Goal: Task Accomplishment & Management: Manage account settings

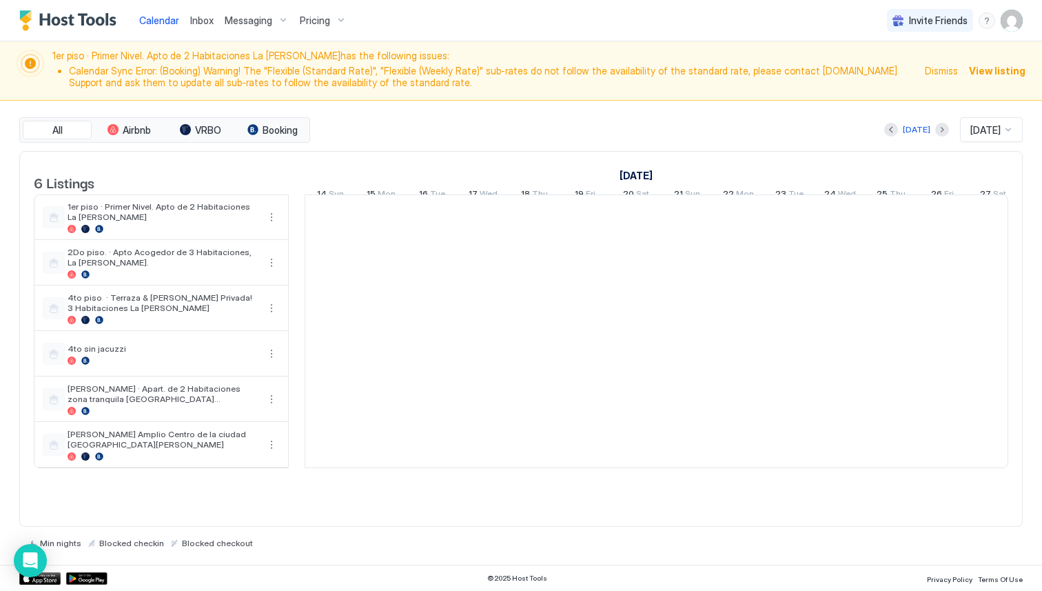
scroll to position [0, 766]
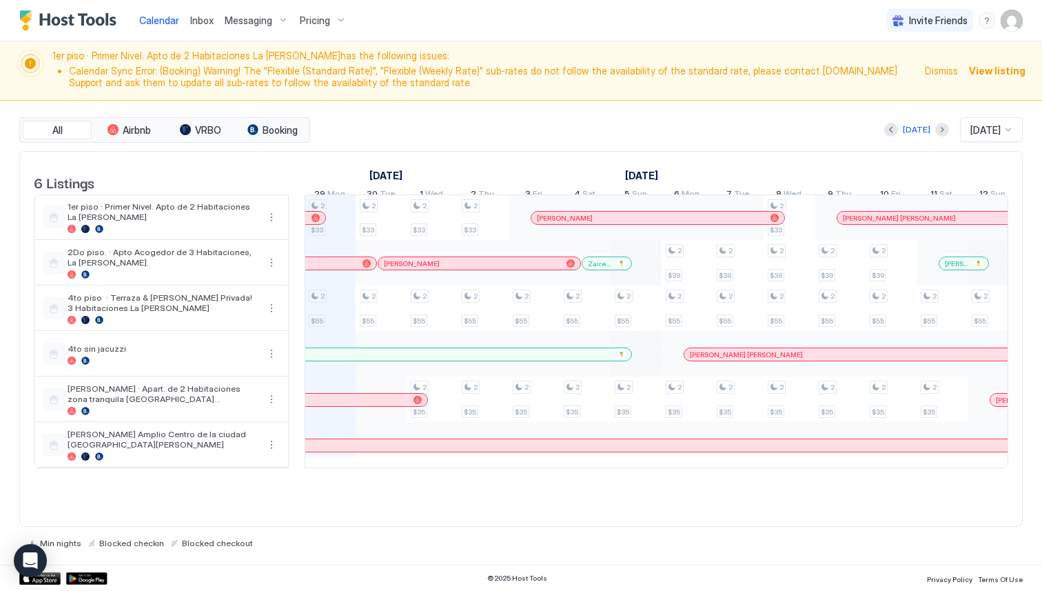
click at [1017, 23] on img "User profile" at bounding box center [1012, 21] width 22 height 22
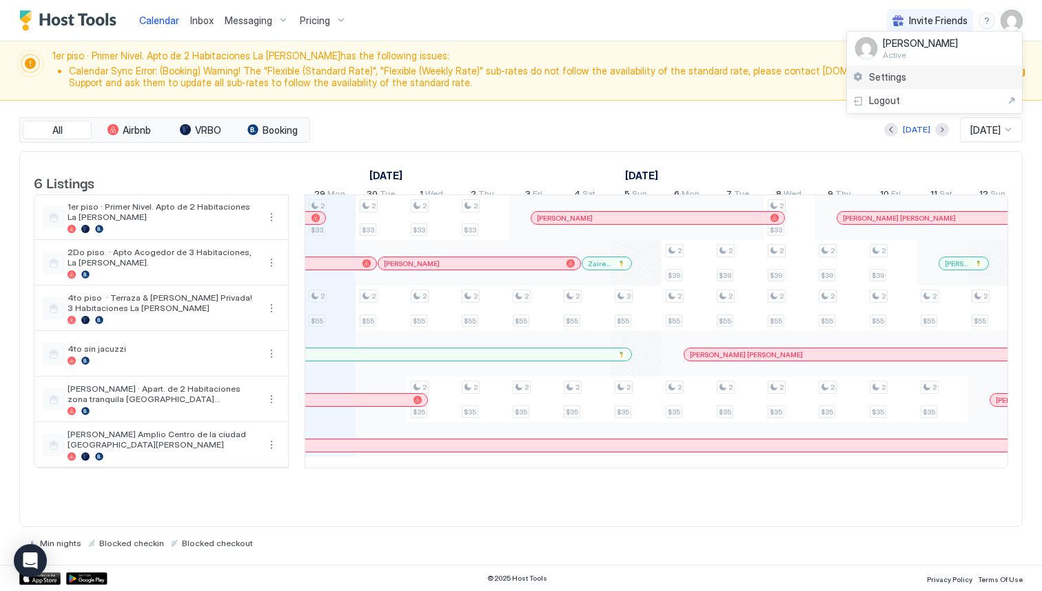
click at [930, 79] on div "Settings" at bounding box center [934, 77] width 175 height 24
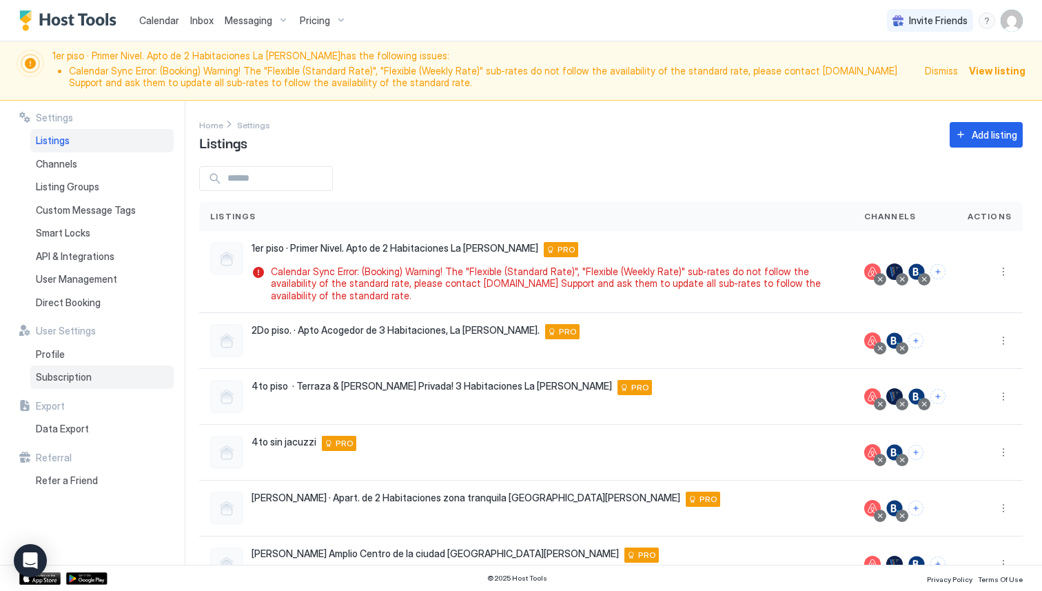
click at [89, 379] on span "Subscription" at bounding box center [64, 377] width 56 height 12
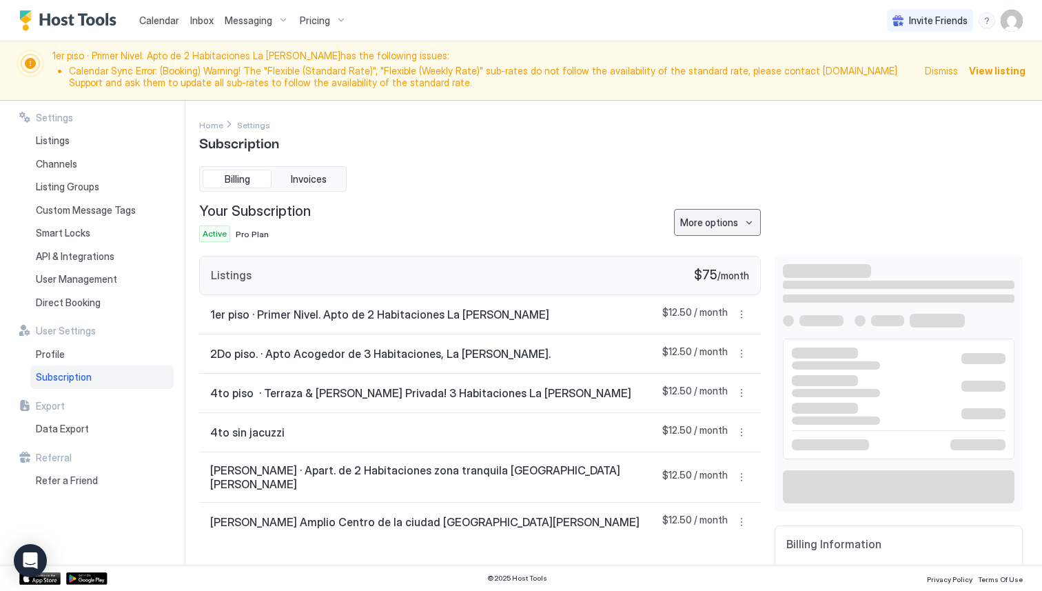
click at [705, 214] on button "More options" at bounding box center [717, 222] width 87 height 27
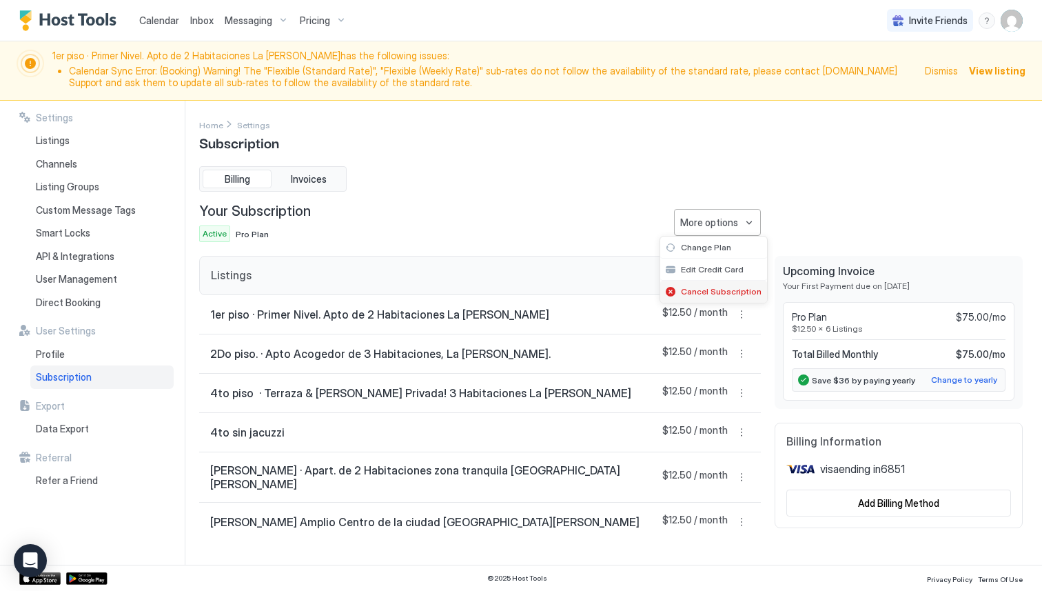
click at [707, 283] on div "Cancel Subscription" at bounding box center [713, 292] width 107 height 22
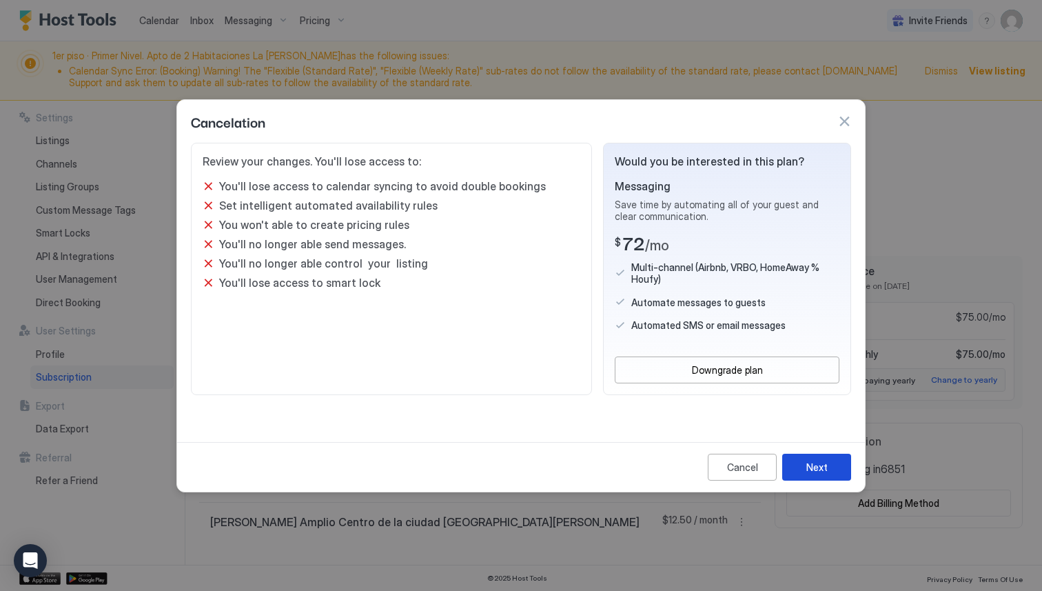
click at [827, 462] on button "Next" at bounding box center [817, 467] width 69 height 27
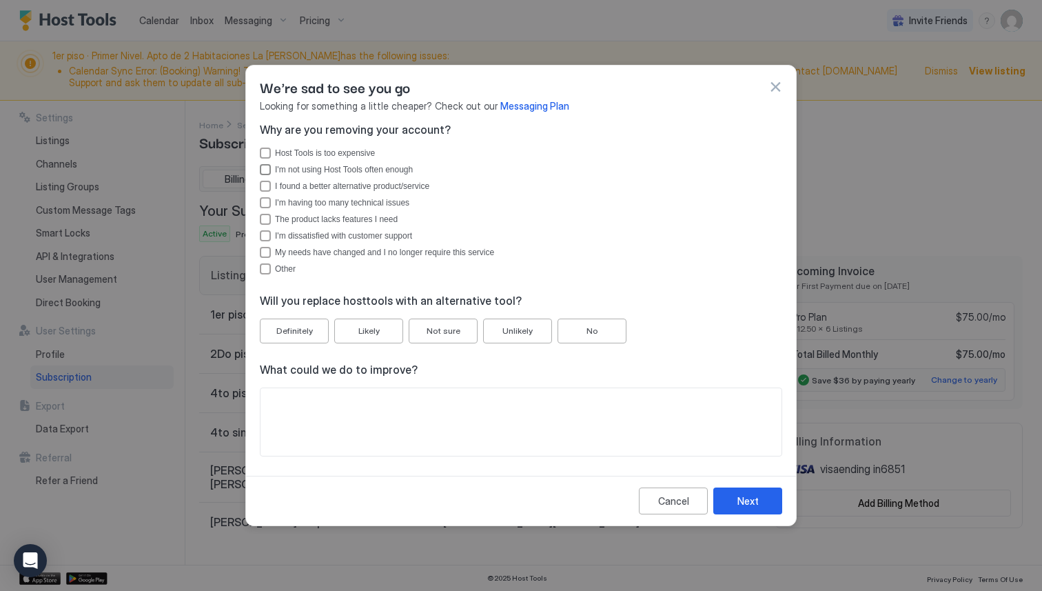
click at [343, 168] on div "I'm not using Host Tools often enough" at bounding box center [528, 170] width 507 height 10
click at [337, 153] on div "Host Tools is too expensive" at bounding box center [528, 153] width 507 height 10
click at [451, 321] on button "Not sure" at bounding box center [443, 331] width 69 height 25
click at [758, 492] on button "Next" at bounding box center [748, 500] width 69 height 27
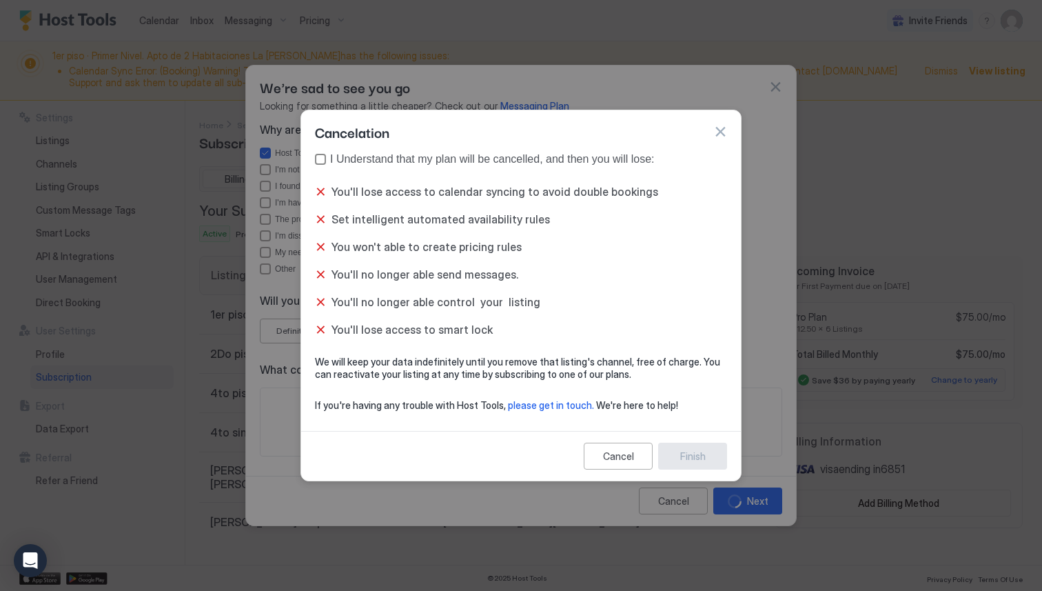
click at [579, 165] on div "I Understand that my plan will be cancelled, and then you will lose:" at bounding box center [528, 159] width 397 height 12
click at [700, 450] on div "Finish" at bounding box center [693, 456] width 26 height 14
click at [702, 455] on div "Finish" at bounding box center [693, 456] width 26 height 14
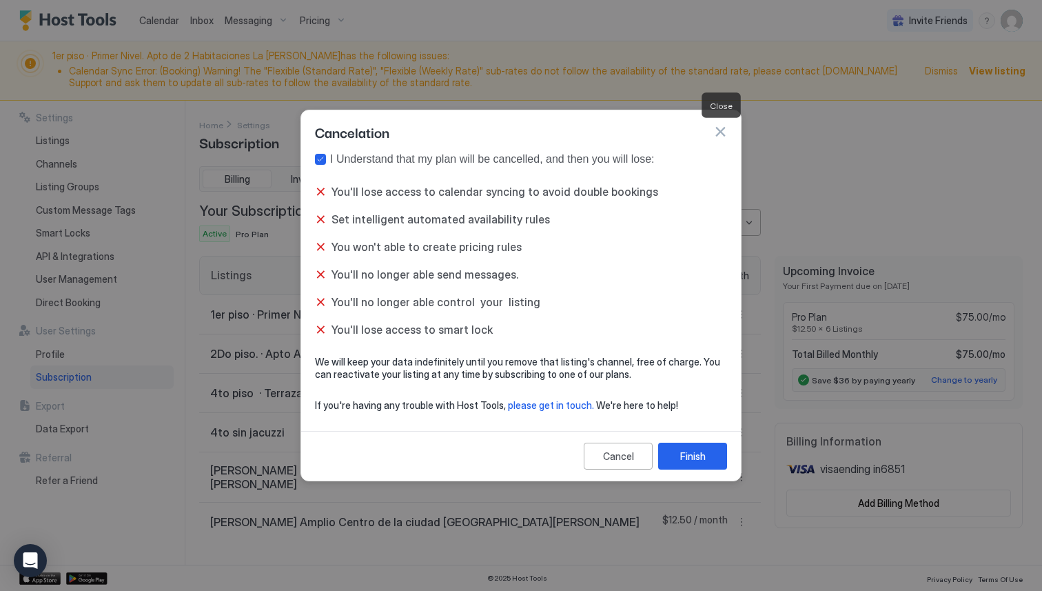
click at [724, 130] on button "button" at bounding box center [721, 132] width 14 height 14
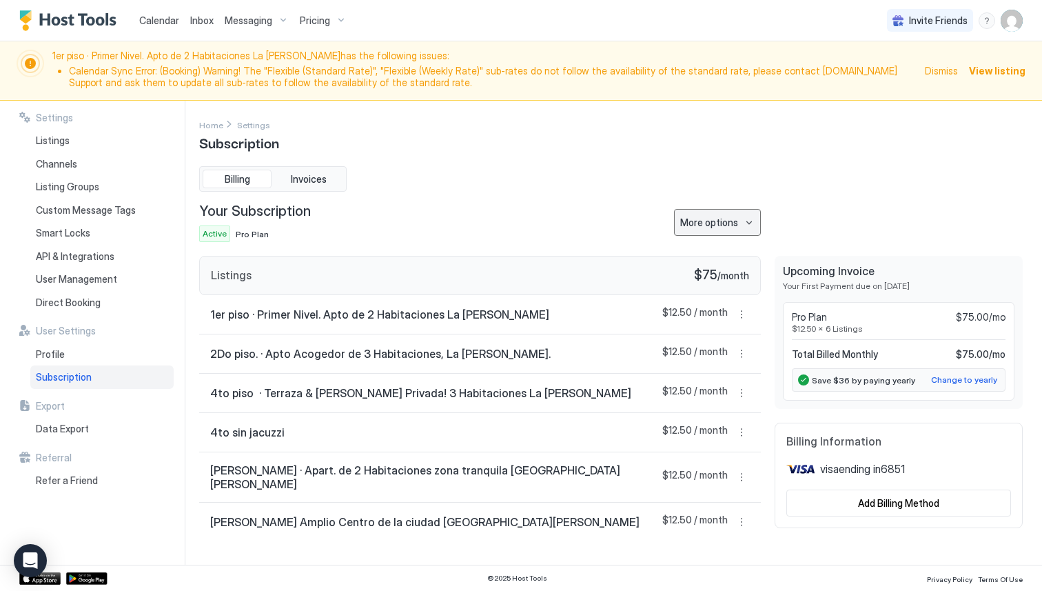
click at [724, 232] on button "More options" at bounding box center [717, 222] width 87 height 27
click at [589, 224] on div at bounding box center [521, 295] width 1042 height 591
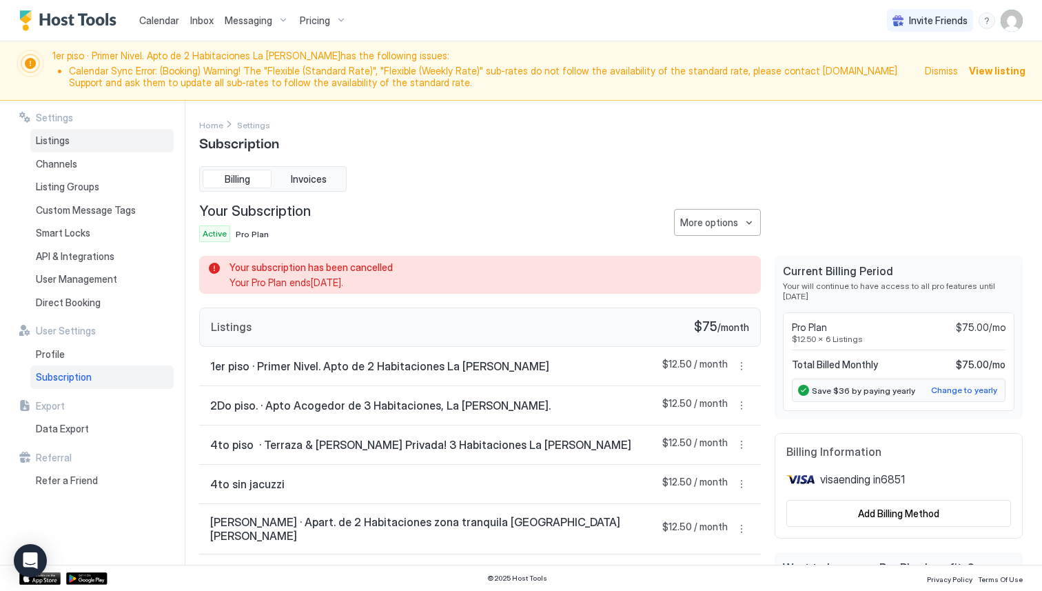
click at [131, 145] on div "Listings" at bounding box center [101, 140] width 143 height 23
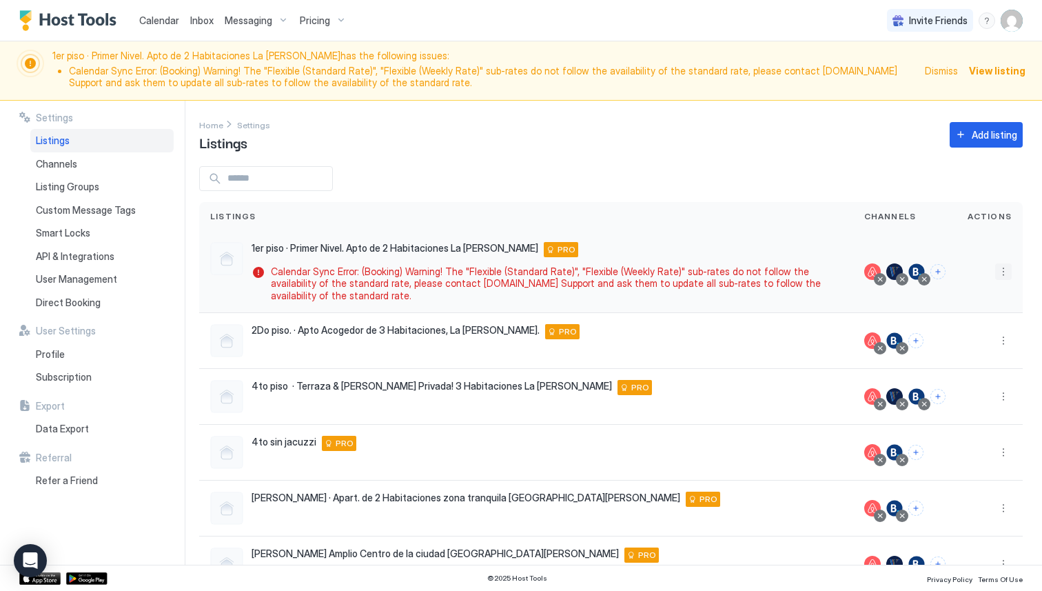
click at [1003, 269] on button "More options" at bounding box center [1004, 271] width 17 height 17
click at [898, 186] on div at bounding box center [521, 295] width 1042 height 591
click at [516, 349] on div "2Do piso. · Apto Acogedor de 3 Habitaciones, La Vega. Calle Joaquín Gómez, La V…" at bounding box center [526, 340] width 632 height 33
click at [880, 346] on div at bounding box center [880, 348] width 7 height 7
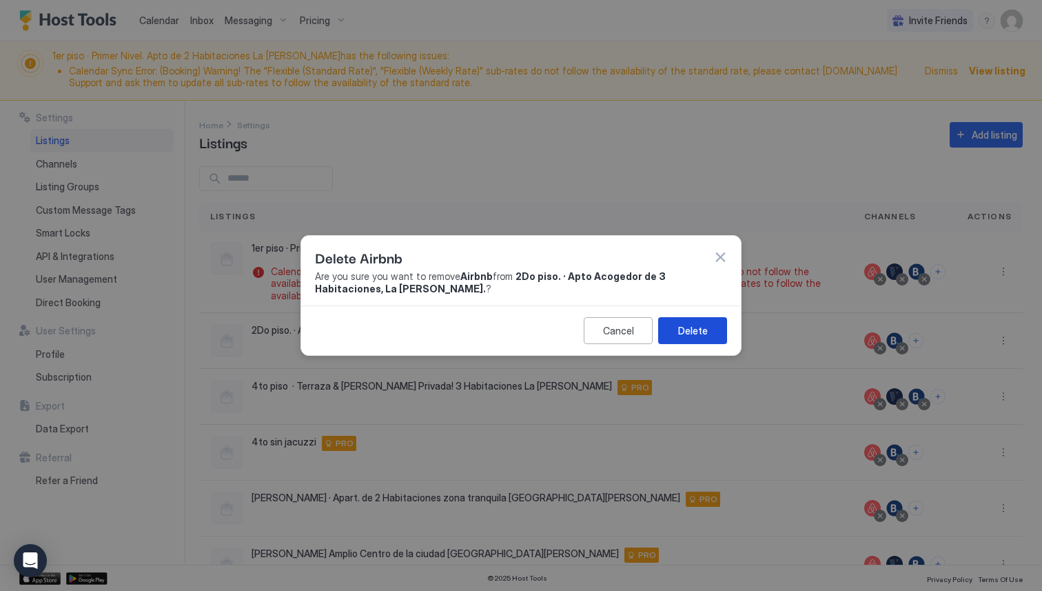
click at [684, 320] on button "Delete" at bounding box center [692, 330] width 69 height 27
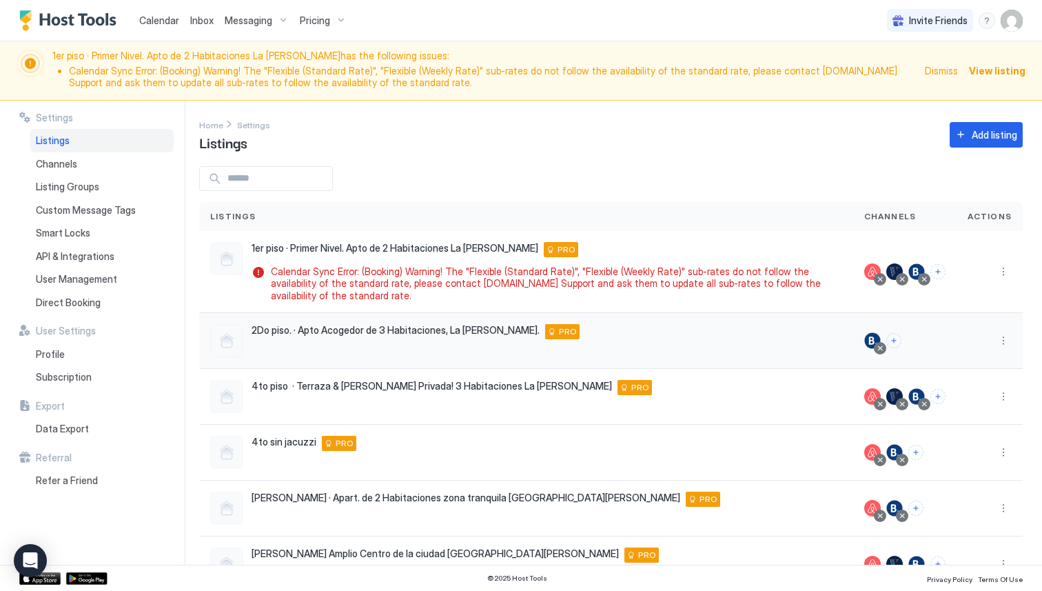
click at [884, 351] on div at bounding box center [880, 348] width 7 height 7
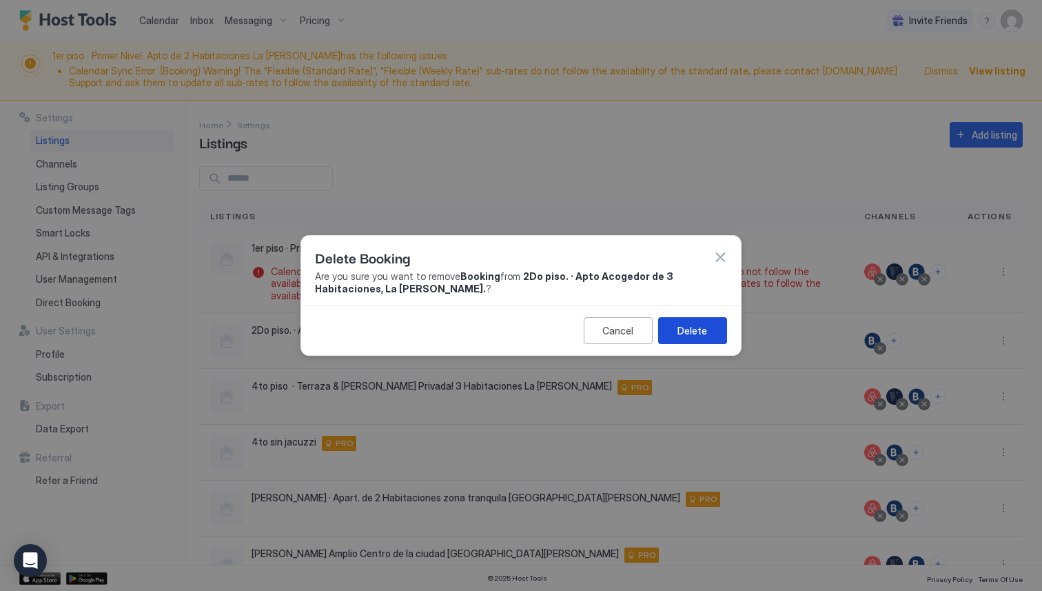
click at [678, 331] on button "Delete" at bounding box center [692, 330] width 69 height 27
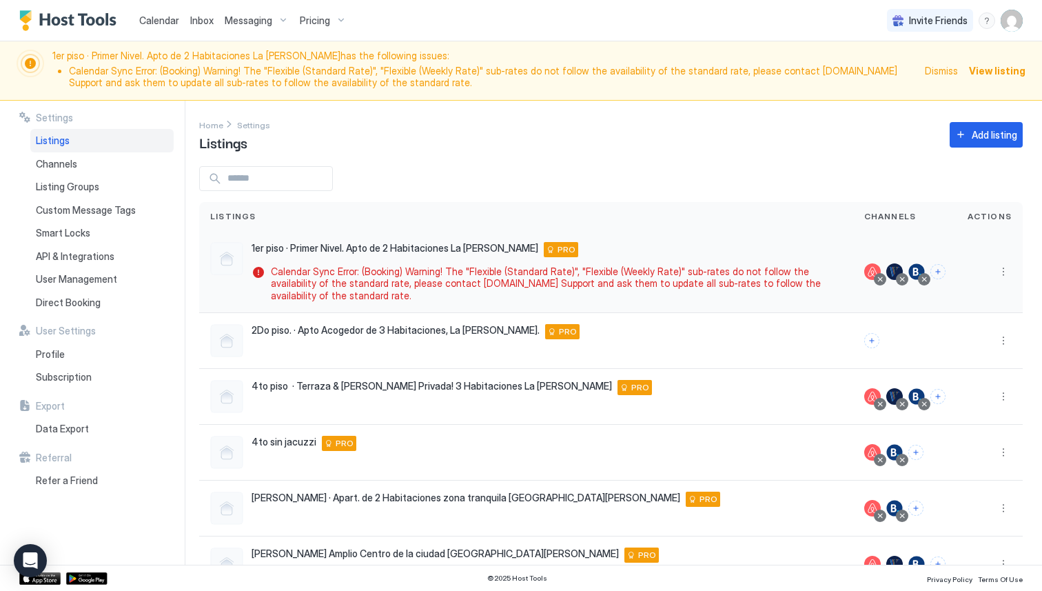
click at [882, 280] on div at bounding box center [880, 279] width 7 height 7
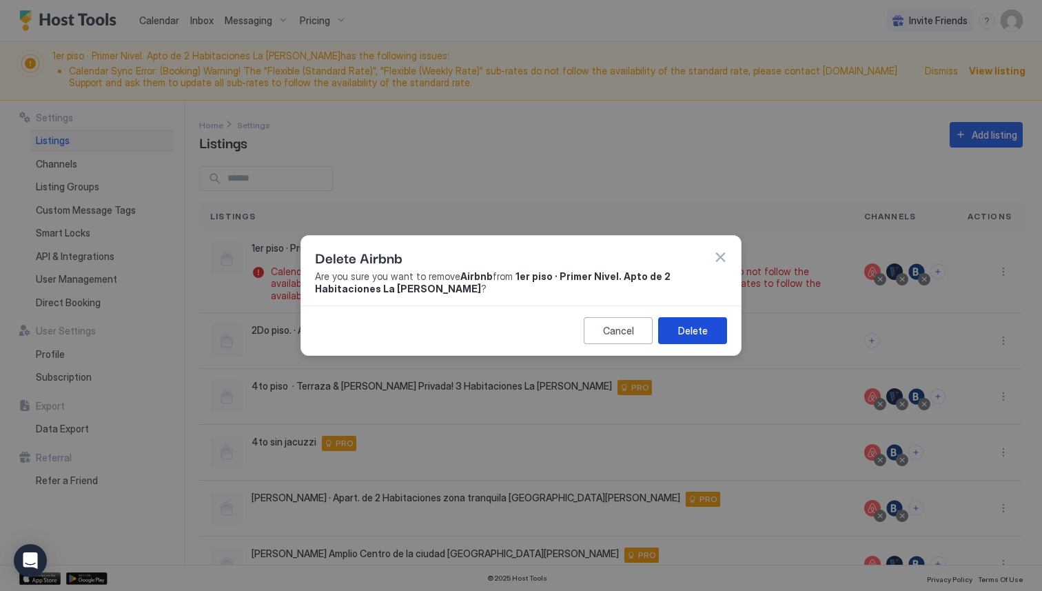
click at [708, 323] on button "Delete" at bounding box center [692, 330] width 69 height 27
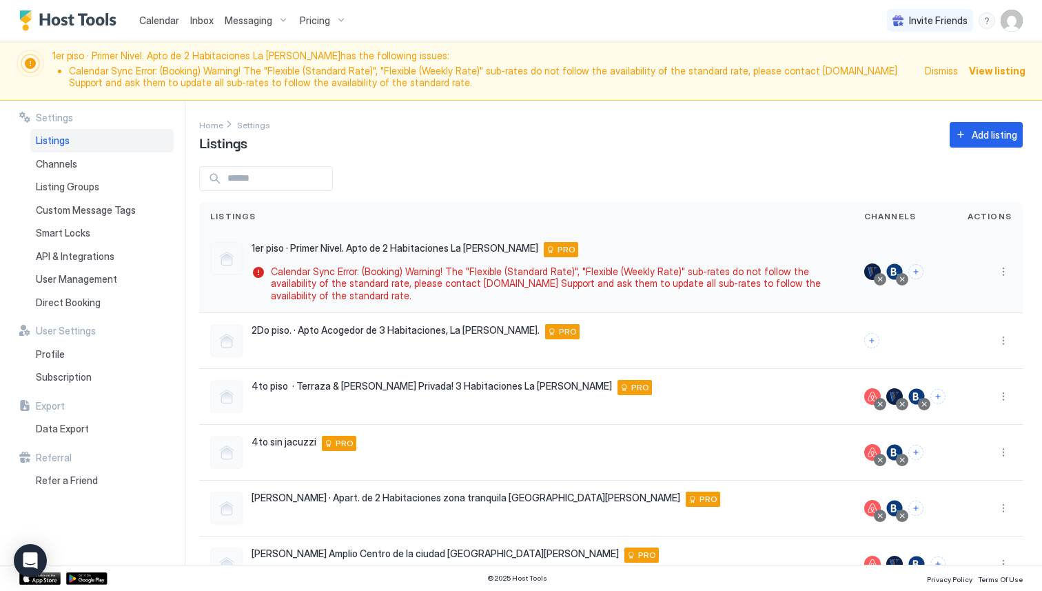
click at [902, 284] on div at bounding box center [902, 279] width 12 height 12
click at [902, 280] on div at bounding box center [902, 279] width 7 height 7
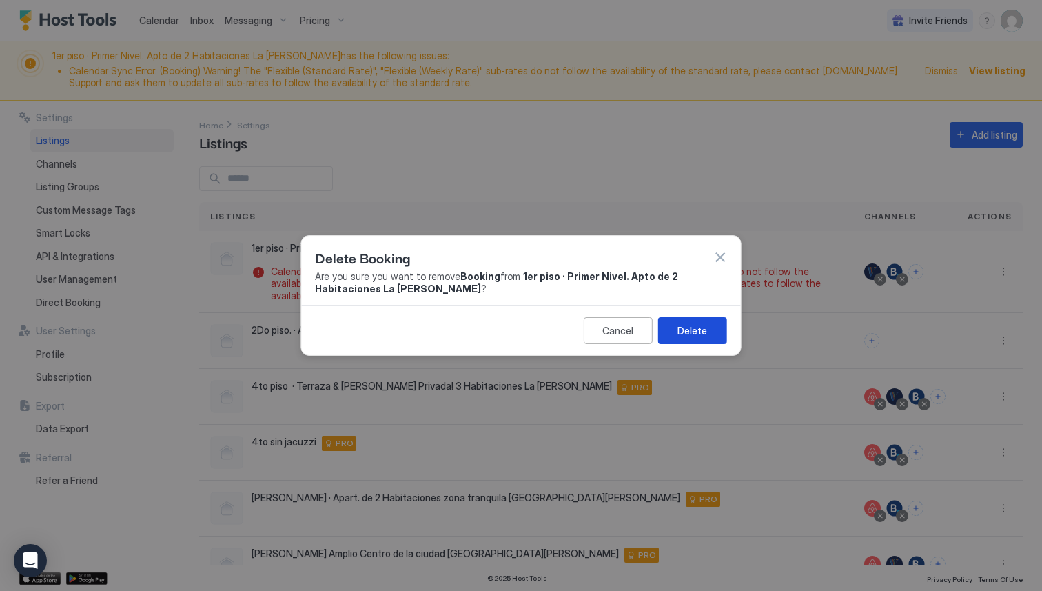
click at [687, 329] on div "Delete" at bounding box center [693, 330] width 30 height 14
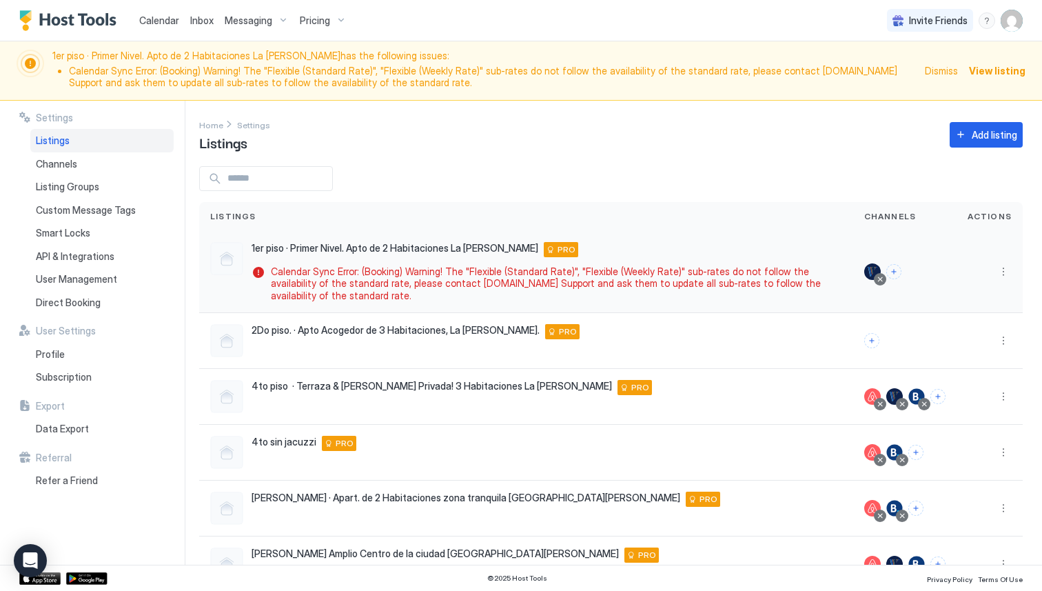
click at [884, 278] on div at bounding box center [880, 279] width 7 height 7
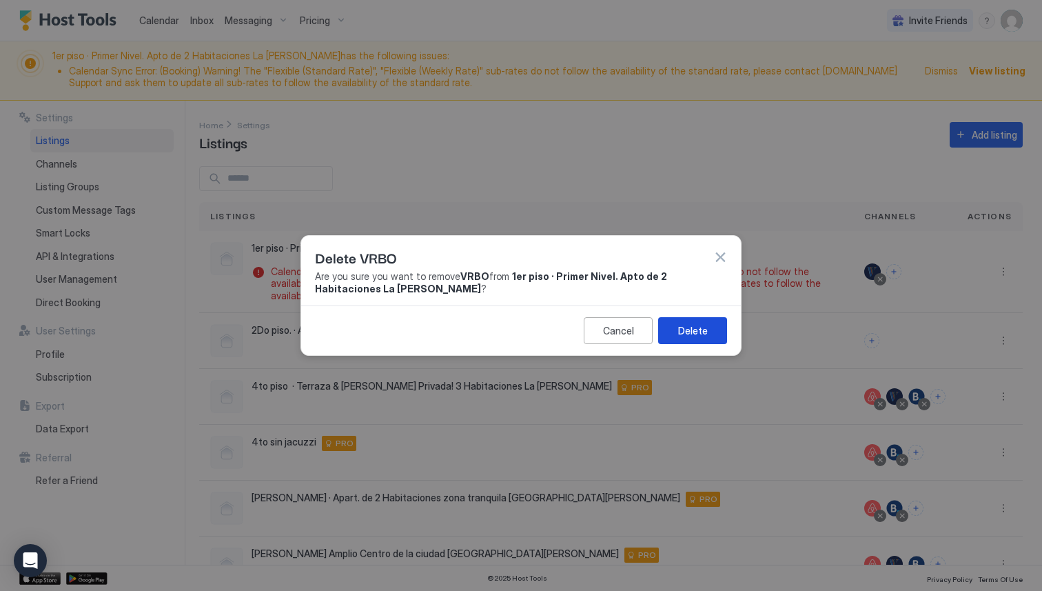
click at [692, 338] on button "Delete" at bounding box center [692, 330] width 69 height 27
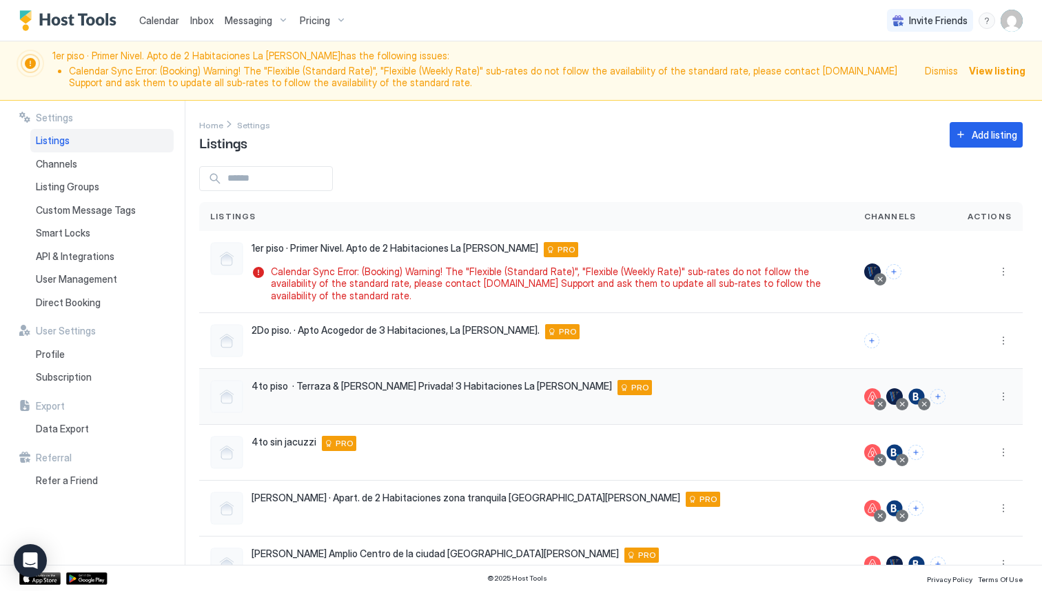
scroll to position [44, 0]
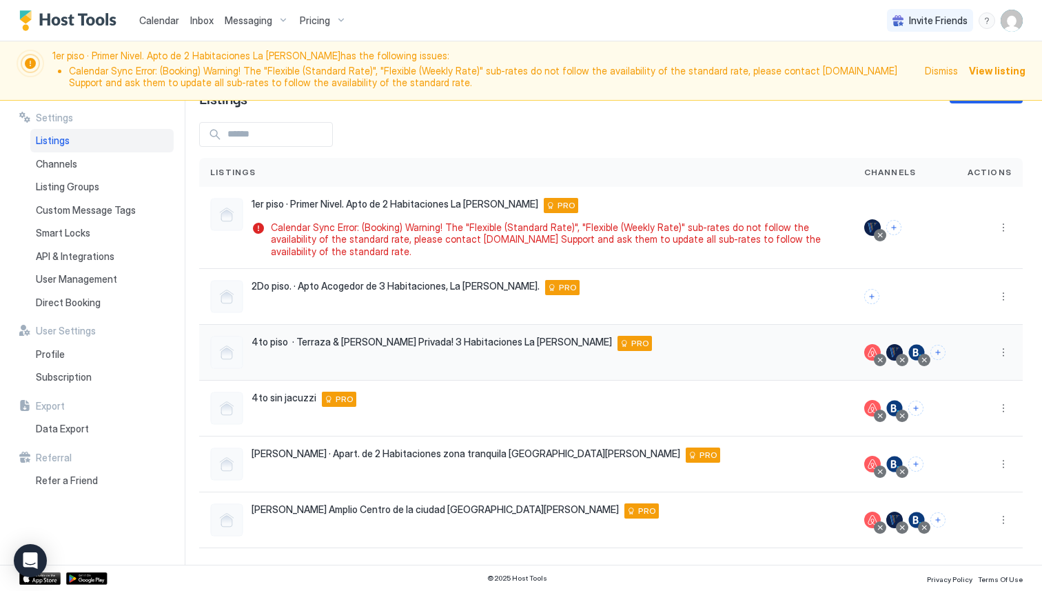
click at [882, 354] on div at bounding box center [880, 360] width 12 height 12
click at [883, 360] on div at bounding box center [880, 359] width 7 height 7
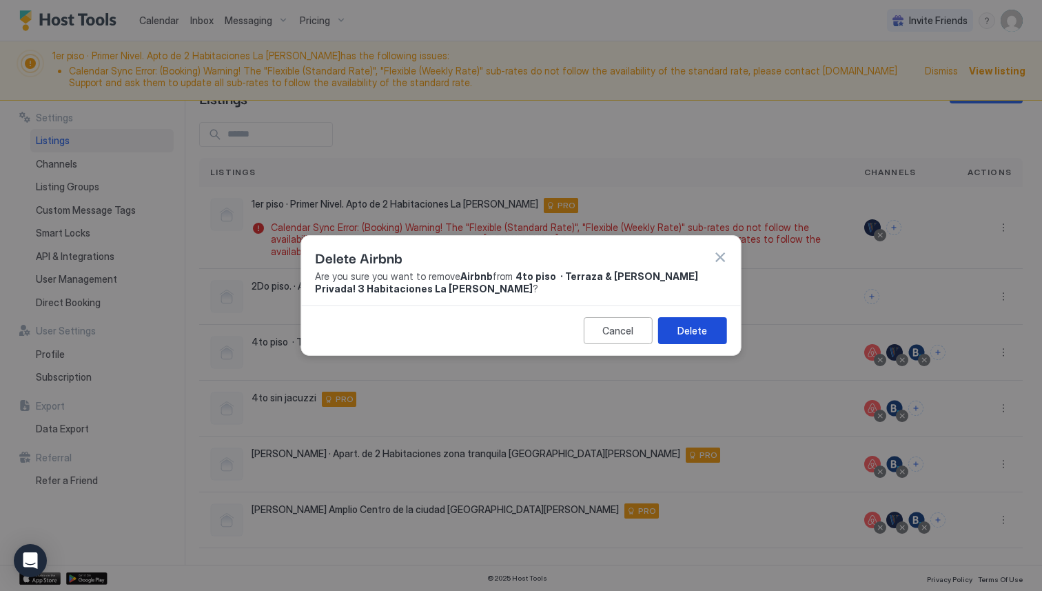
click at [669, 340] on button "Delete" at bounding box center [692, 330] width 69 height 27
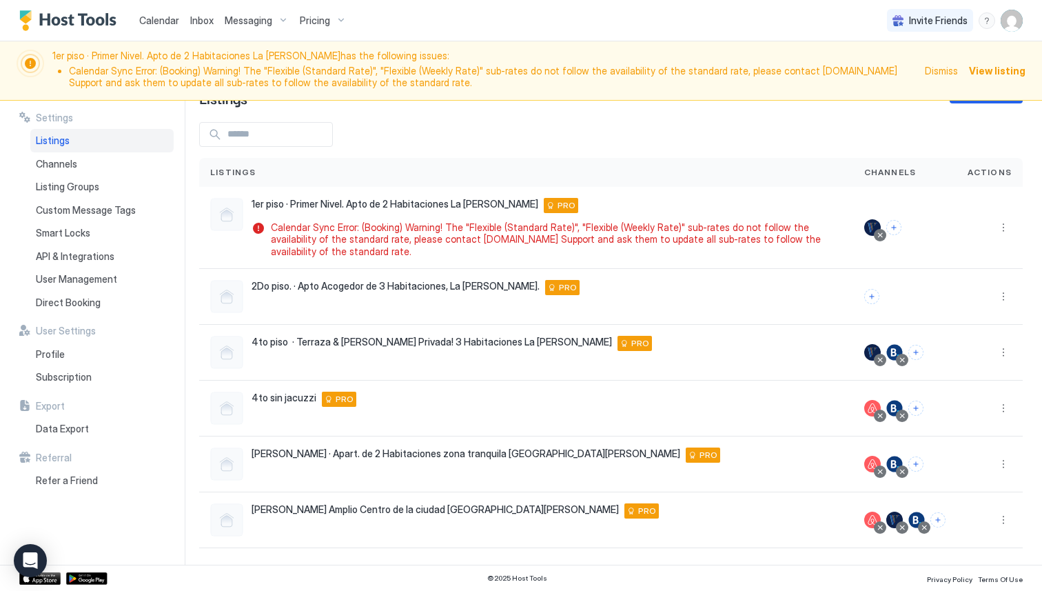
click at [909, 363] on div at bounding box center [905, 353] width 103 height 56
click at [906, 363] on div at bounding box center [902, 359] width 7 height 7
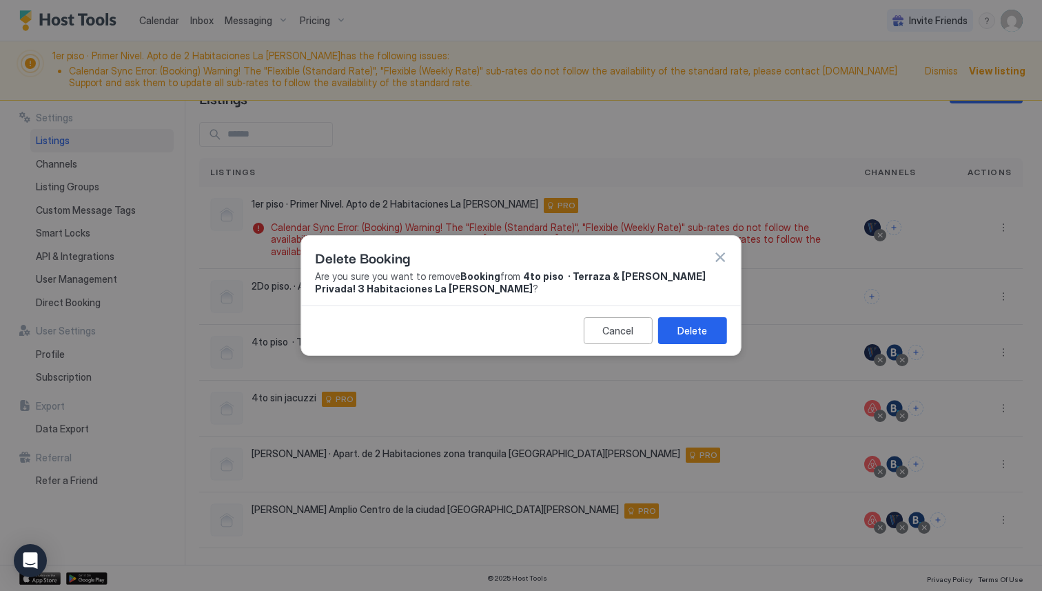
click at [705, 326] on div "Delete" at bounding box center [693, 330] width 30 height 14
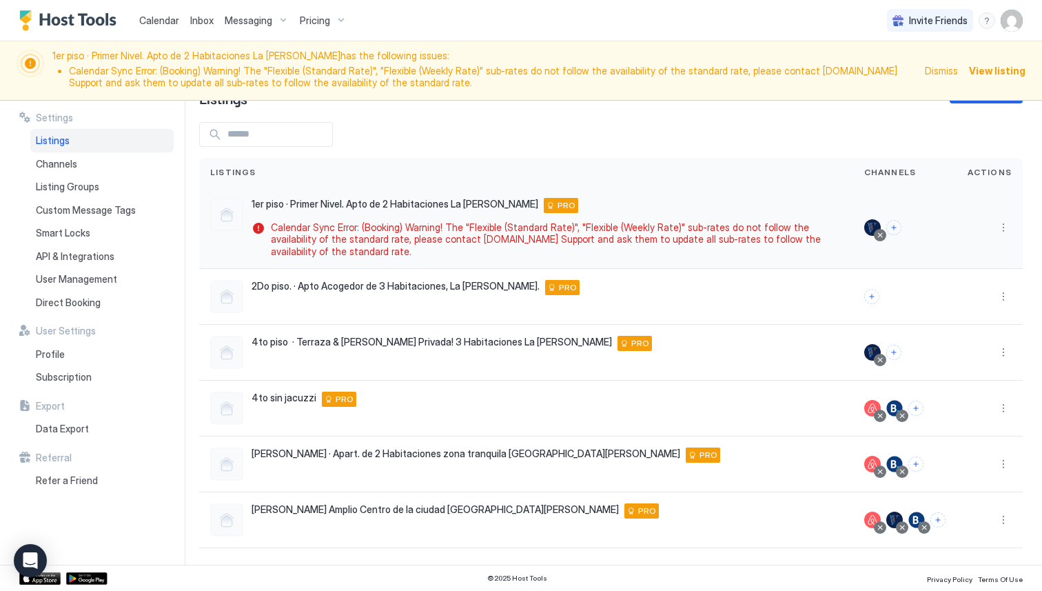
click at [883, 235] on div at bounding box center [880, 235] width 7 height 7
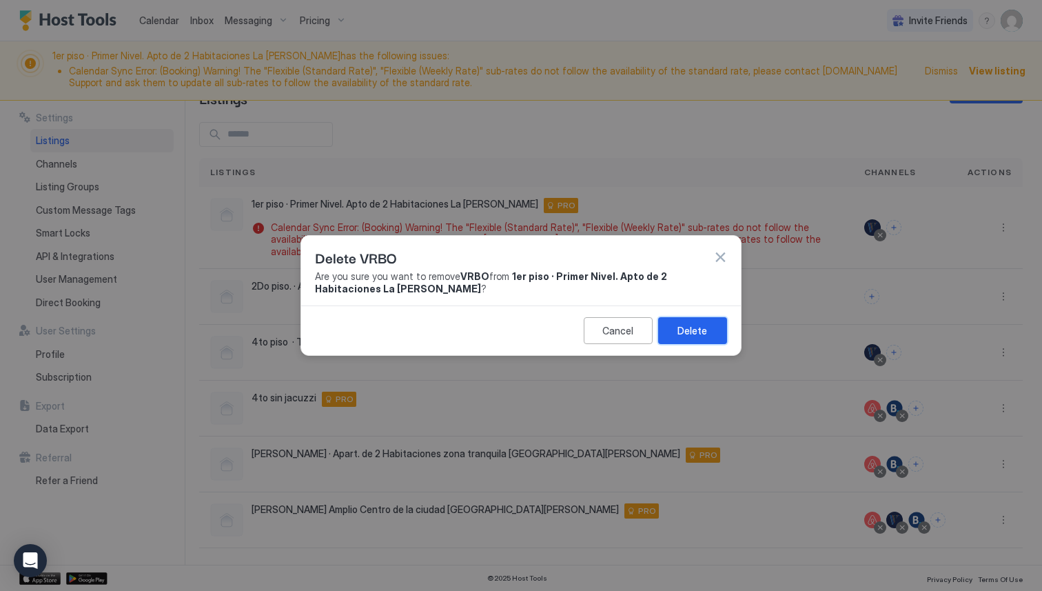
click at [677, 334] on button "Delete" at bounding box center [692, 330] width 69 height 27
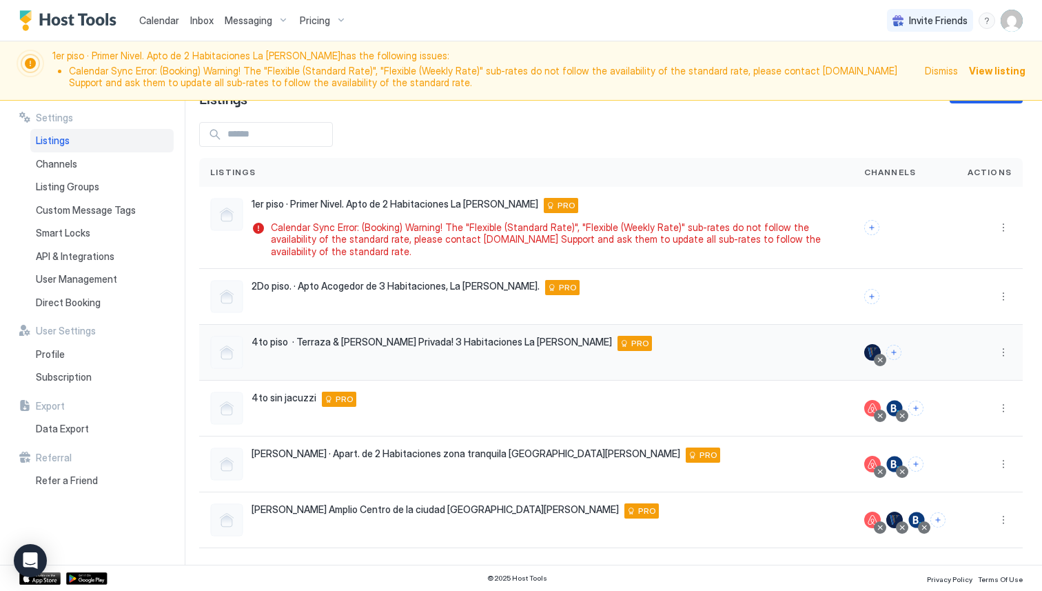
click at [882, 363] on div at bounding box center [880, 359] width 7 height 7
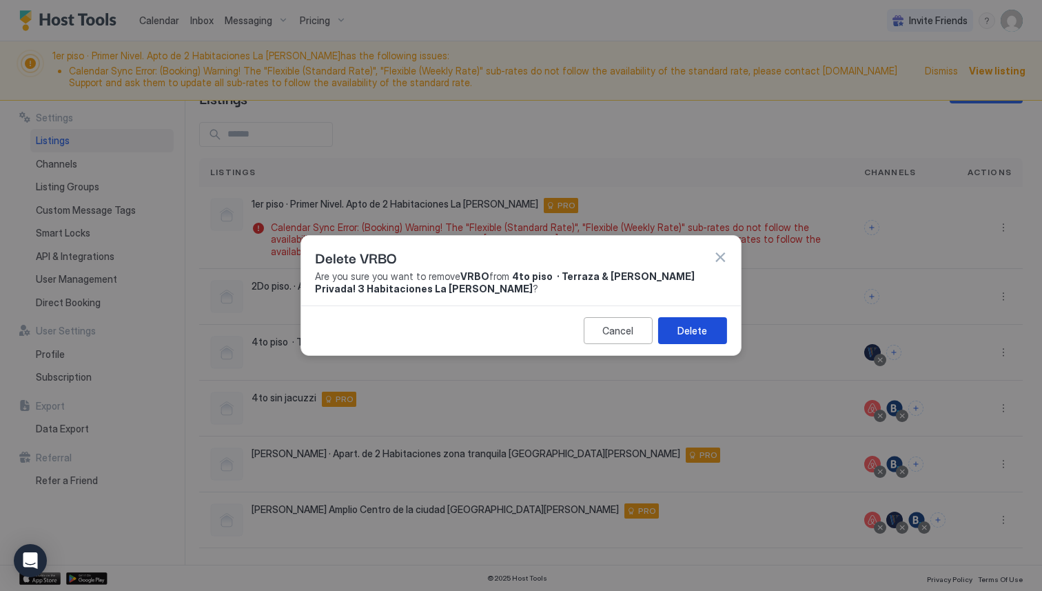
click at [674, 322] on button "Delete" at bounding box center [692, 330] width 69 height 27
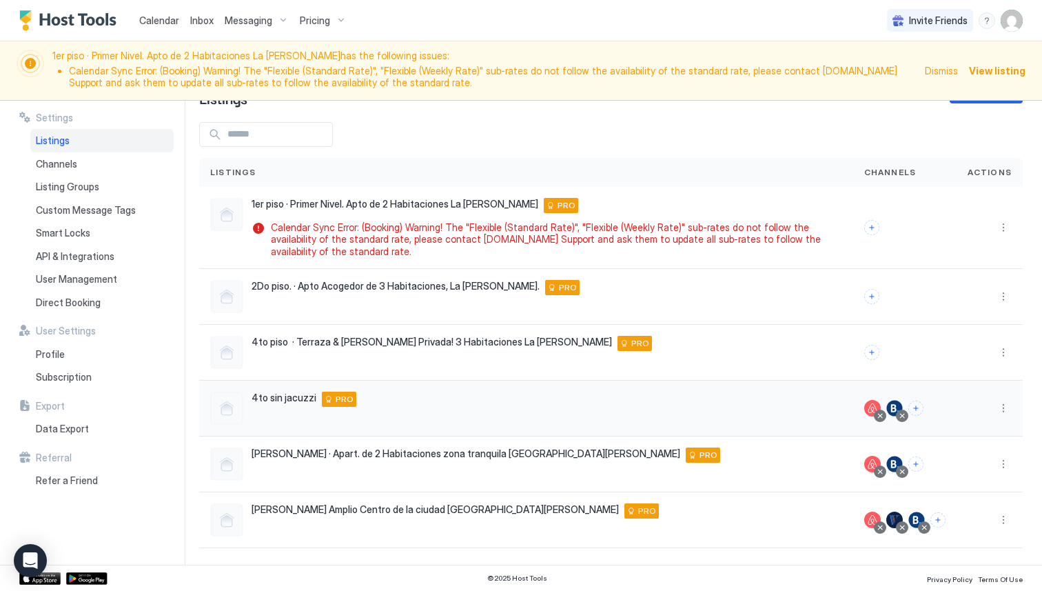
click at [883, 418] on div at bounding box center [880, 415] width 7 height 7
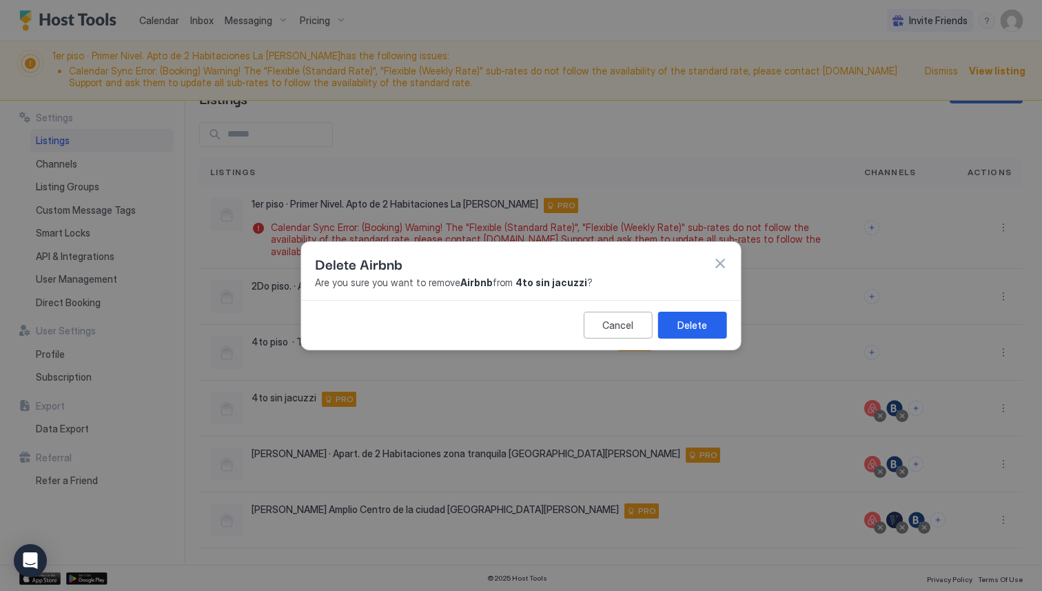
click at [705, 329] on div "Delete" at bounding box center [693, 324] width 30 height 14
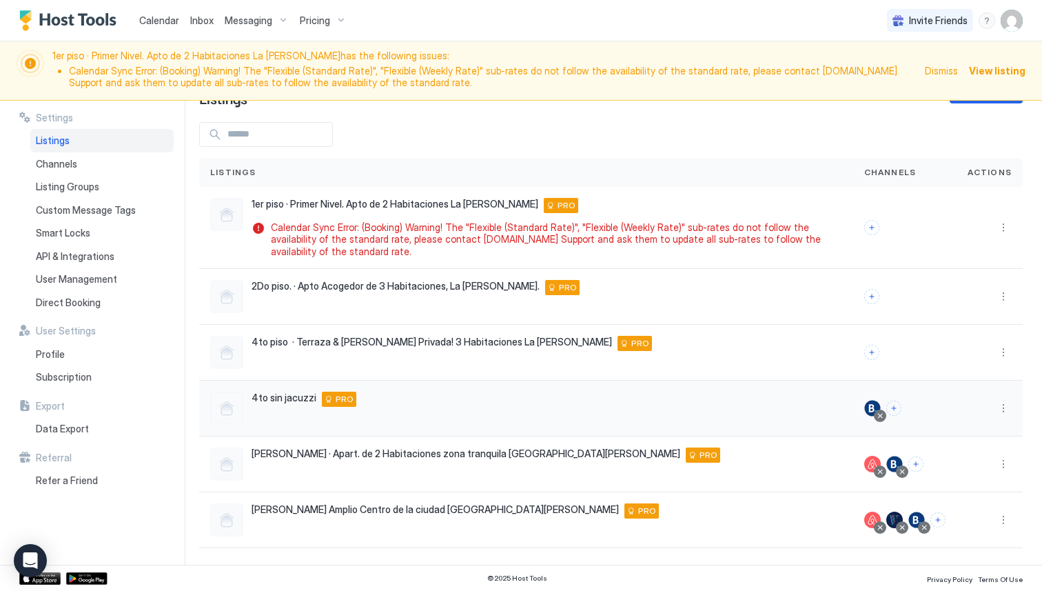
click at [883, 417] on div at bounding box center [880, 415] width 7 height 7
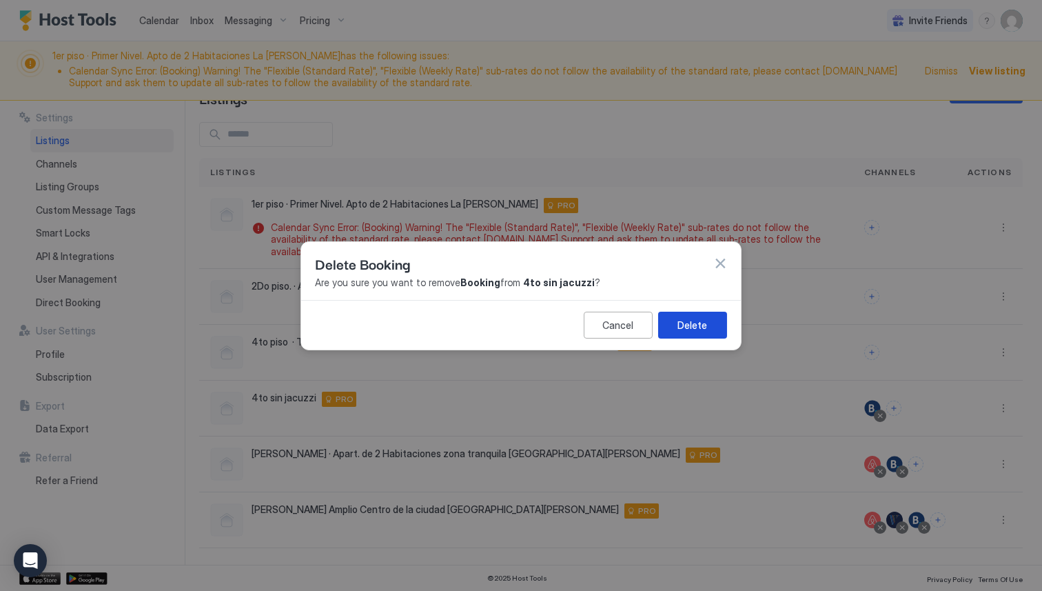
click at [698, 318] on div "Delete" at bounding box center [693, 324] width 30 height 14
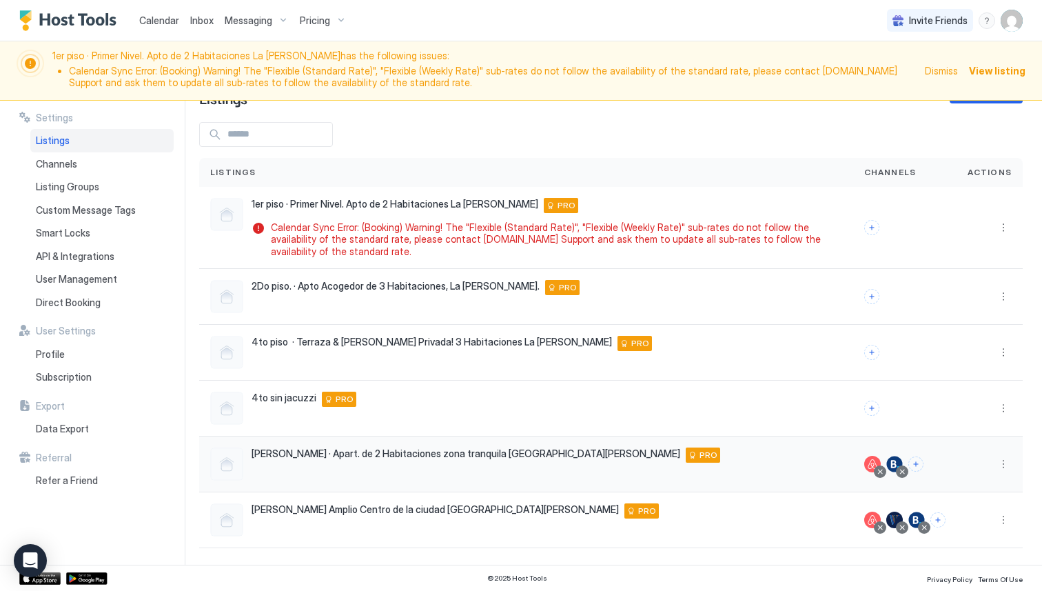
click at [883, 473] on div at bounding box center [880, 471] width 7 height 7
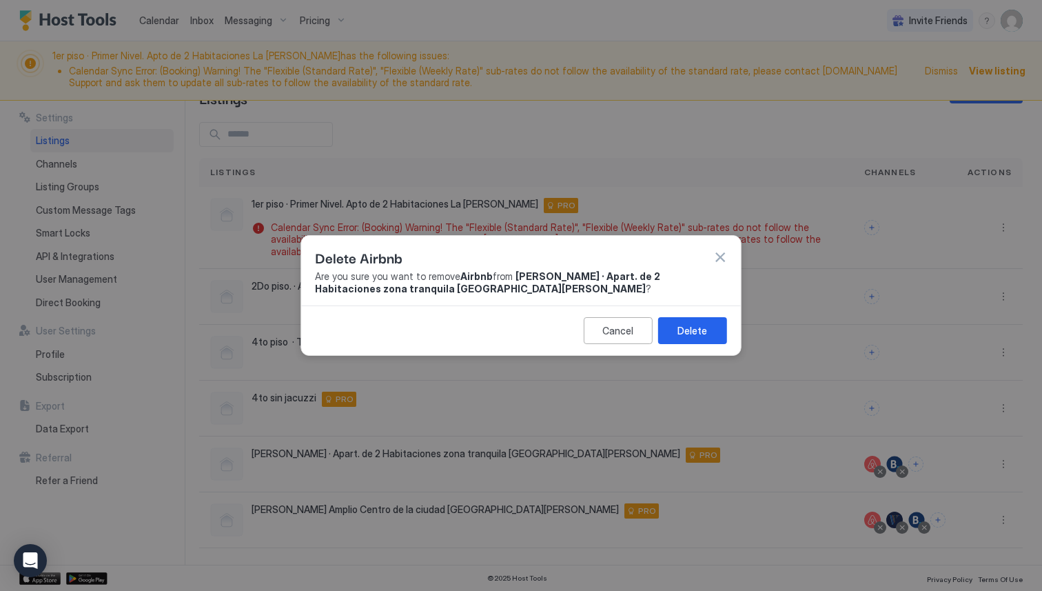
click at [689, 338] on button "Delete" at bounding box center [692, 330] width 69 height 27
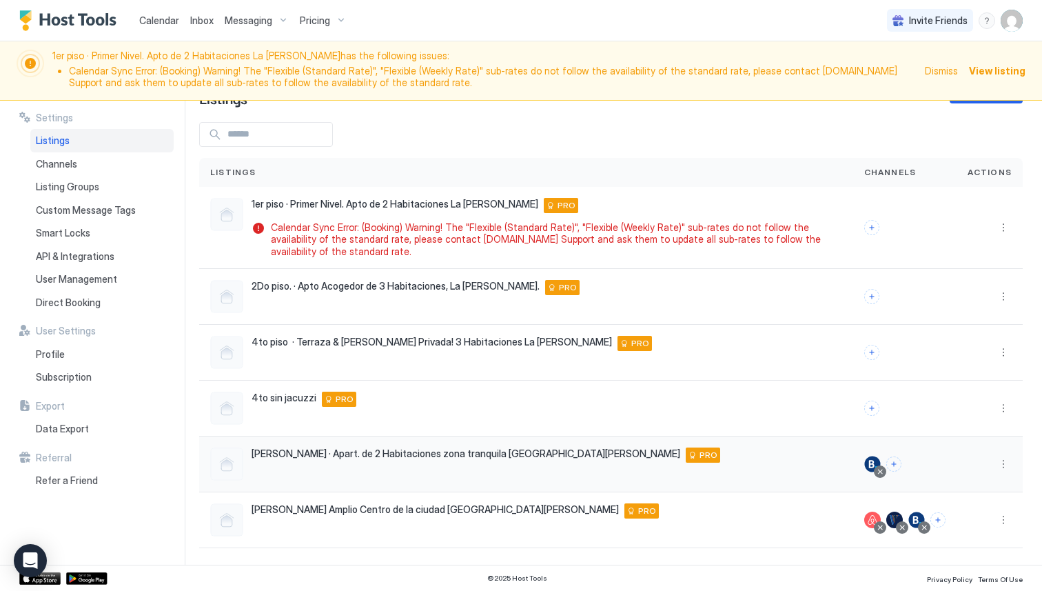
click at [881, 471] on div at bounding box center [880, 471] width 7 height 7
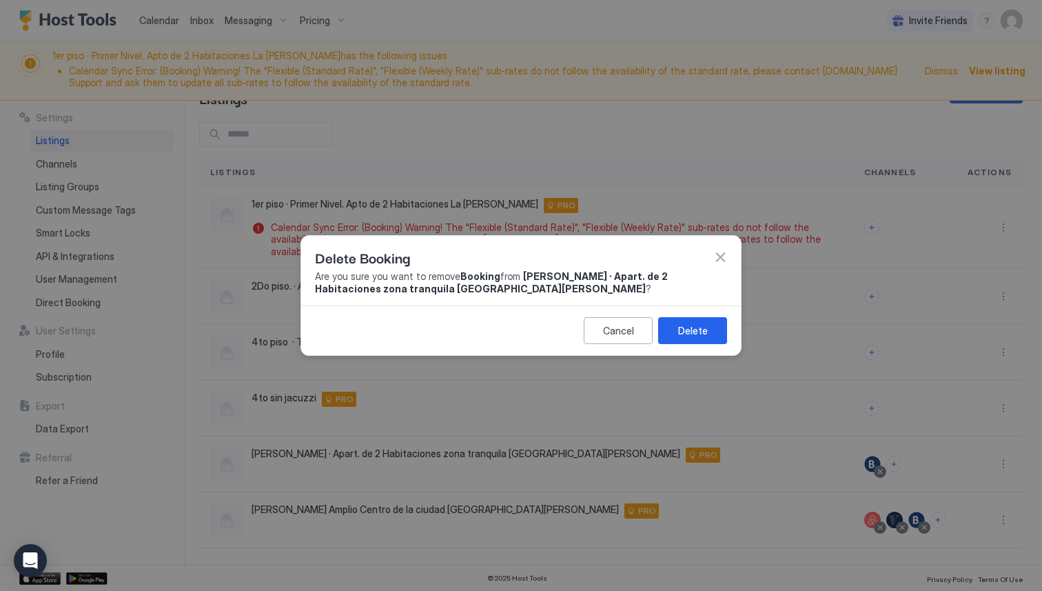
click at [730, 321] on div "Cancel Delete" at bounding box center [521, 330] width 440 height 50
click at [718, 324] on button "Delete" at bounding box center [692, 330] width 69 height 27
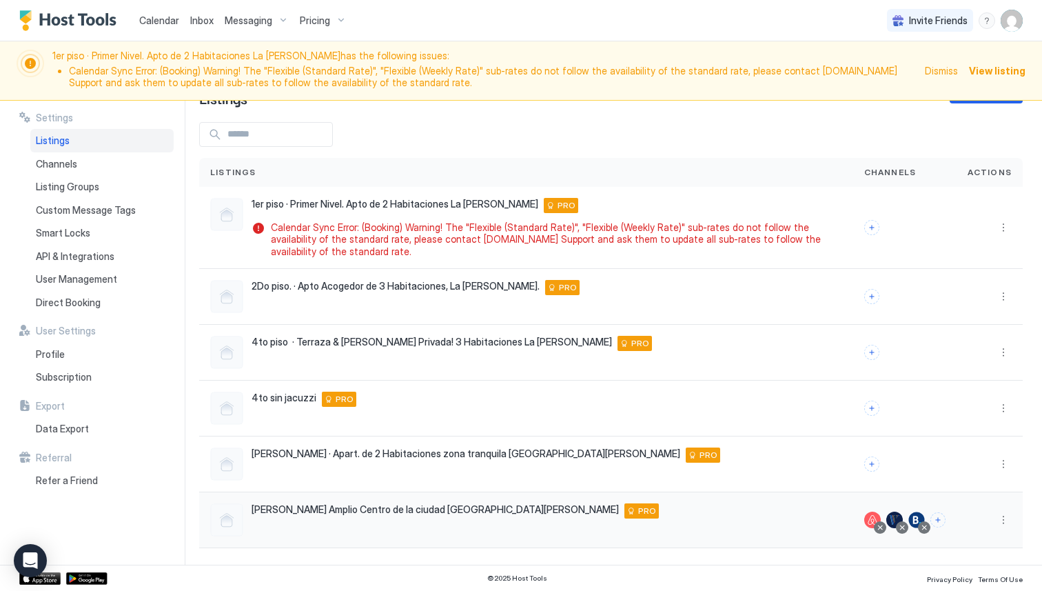
click at [883, 527] on div at bounding box center [880, 527] width 7 height 7
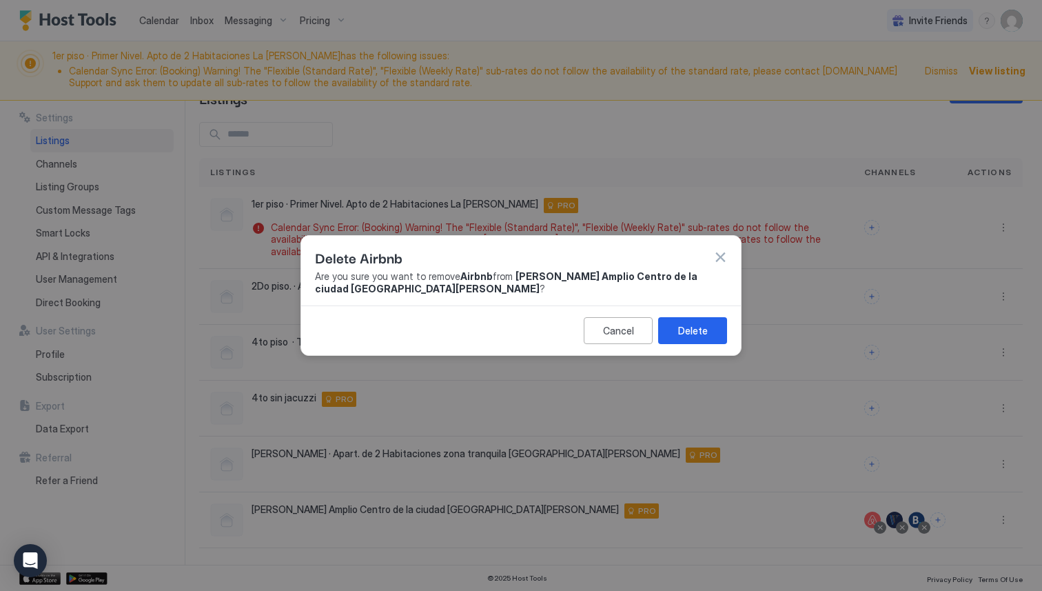
click at [692, 330] on div "Delete" at bounding box center [693, 330] width 30 height 14
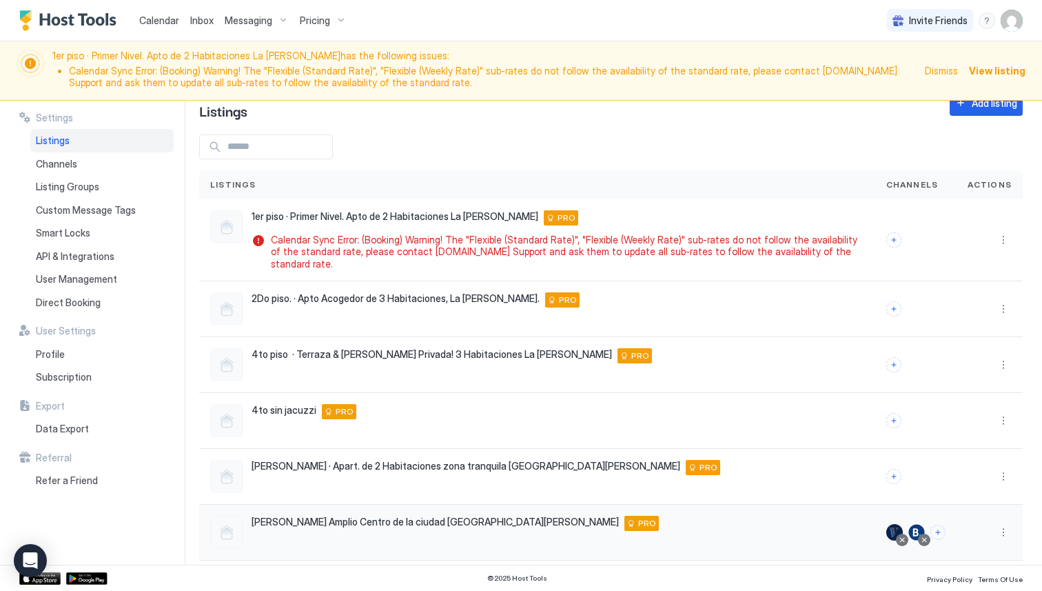
click at [905, 536] on div at bounding box center [902, 539] width 7 height 7
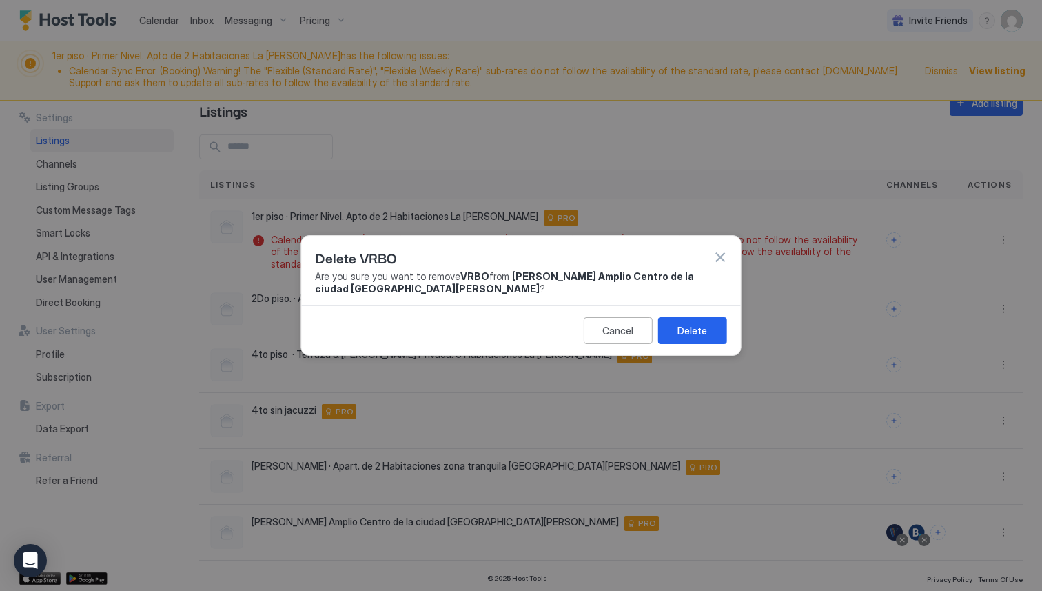
click at [697, 332] on div "Delete" at bounding box center [693, 330] width 30 height 14
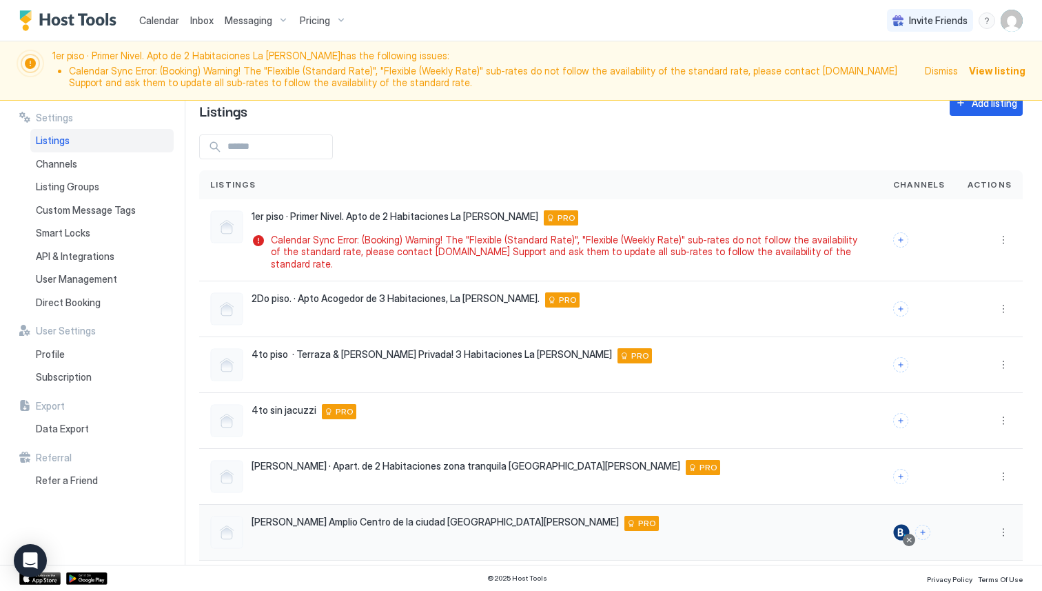
click at [911, 536] on div at bounding box center [909, 539] width 7 height 7
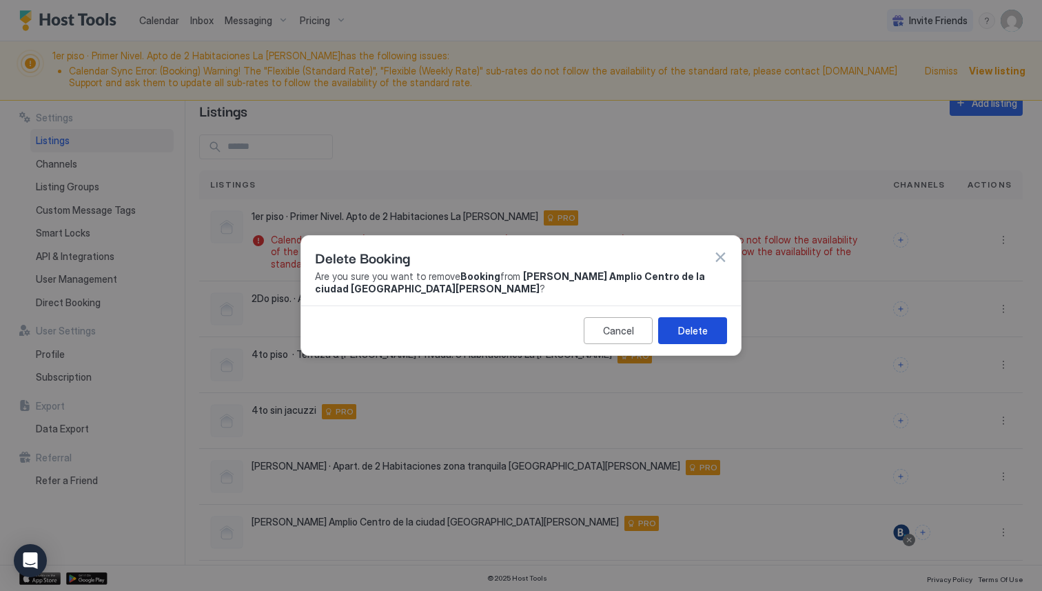
click at [720, 327] on button "Delete" at bounding box center [692, 330] width 69 height 27
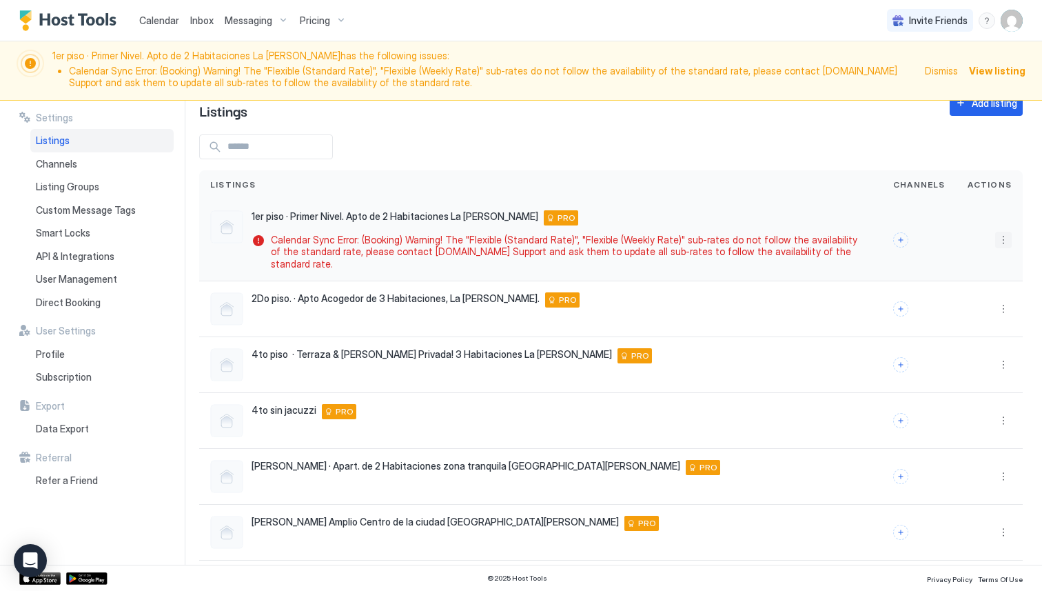
click at [1003, 232] on button "More options" at bounding box center [1004, 240] width 17 height 17
click at [943, 326] on div "Connect Channel" at bounding box center [968, 319] width 94 height 22
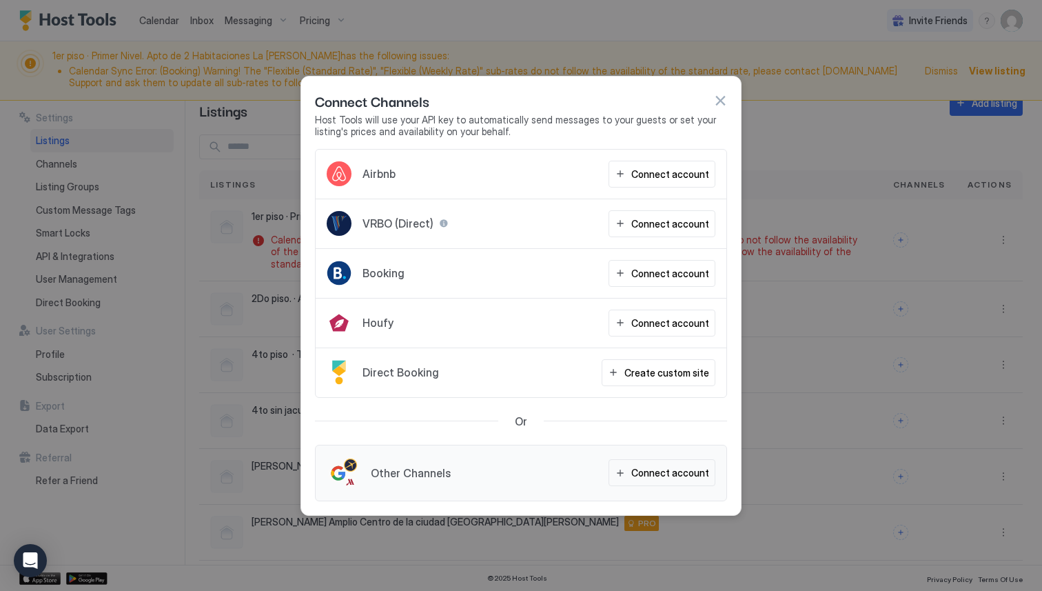
click at [725, 100] on button "button" at bounding box center [721, 101] width 14 height 14
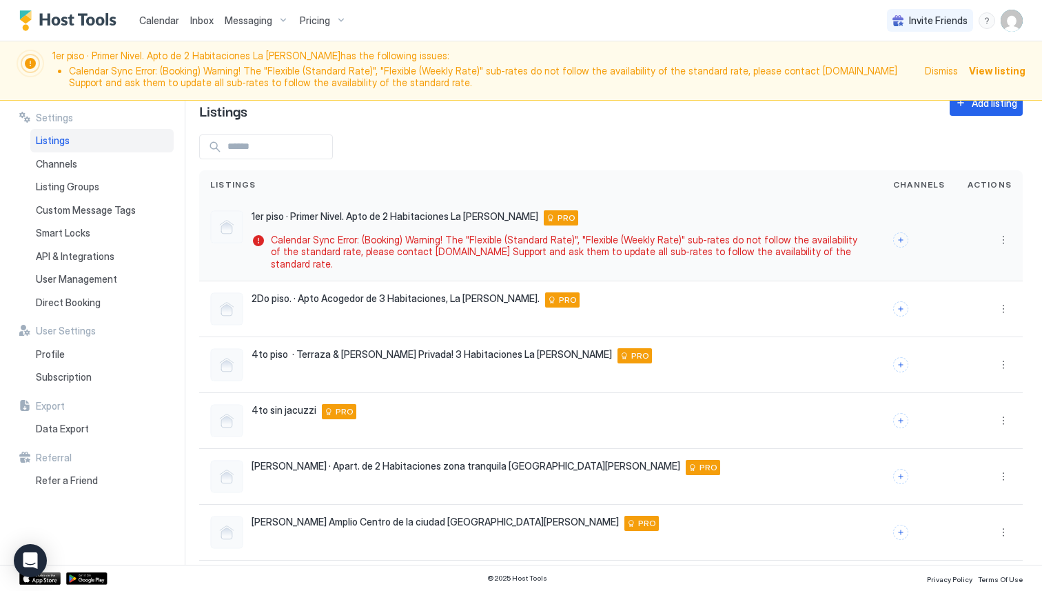
click at [1012, 232] on div at bounding box center [990, 240] width 66 height 83
click at [999, 235] on button "More options" at bounding box center [1004, 240] width 17 height 17
click at [937, 337] on div "Delete" at bounding box center [947, 341] width 41 height 10
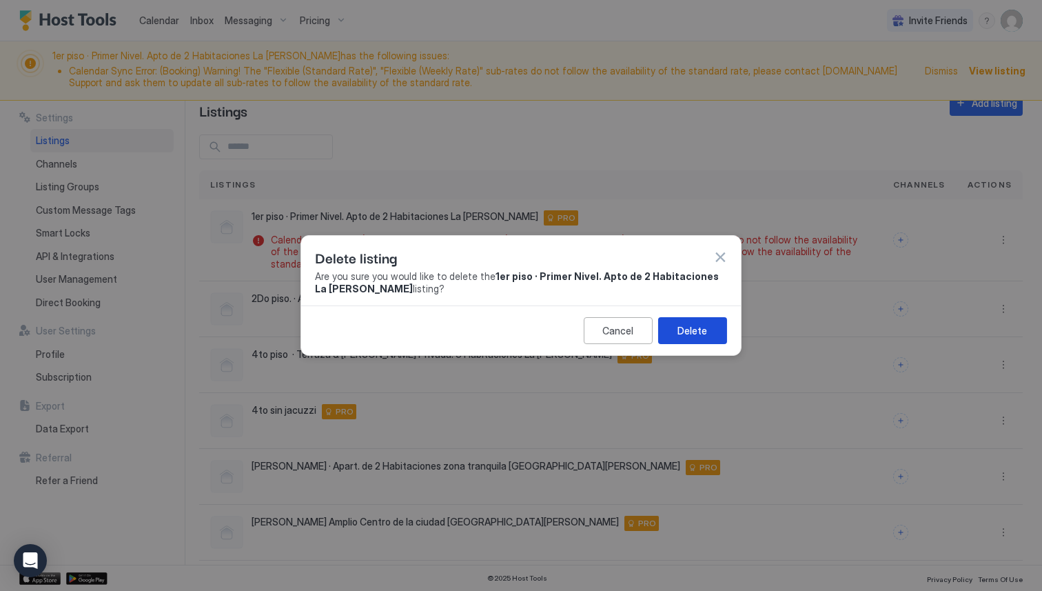
click at [707, 334] on button "Delete" at bounding box center [692, 330] width 69 height 27
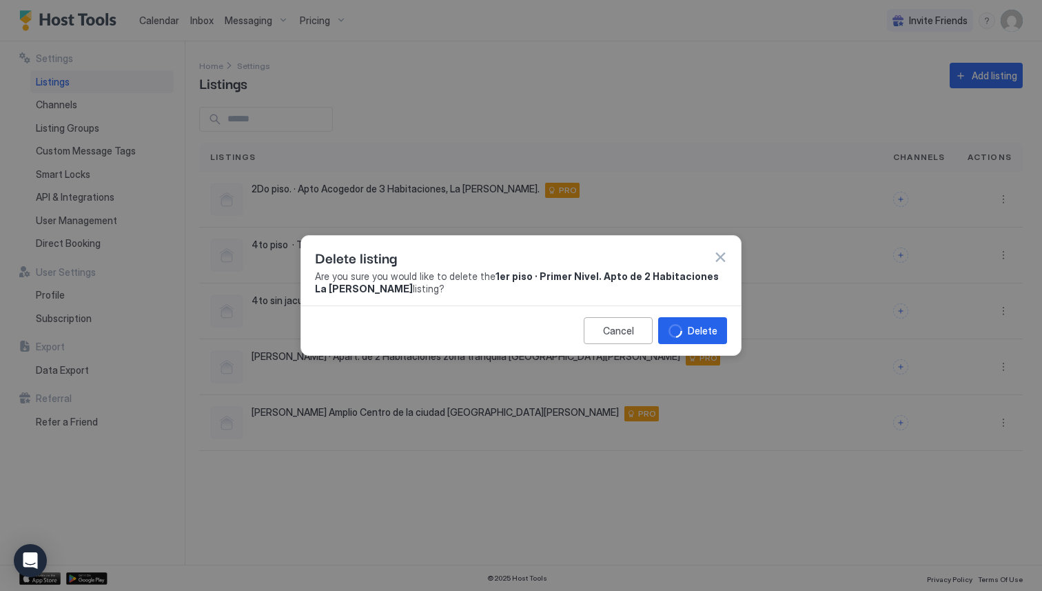
scroll to position [0, 0]
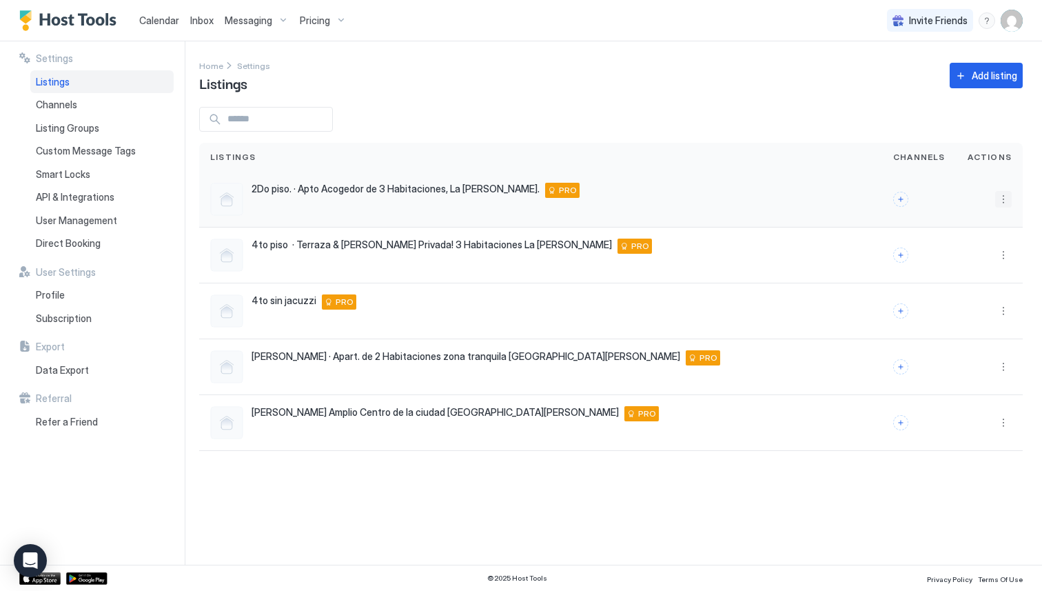
click at [1003, 202] on button "More options" at bounding box center [1004, 199] width 17 height 17
click at [951, 313] on div "Delete" at bounding box center [968, 307] width 94 height 22
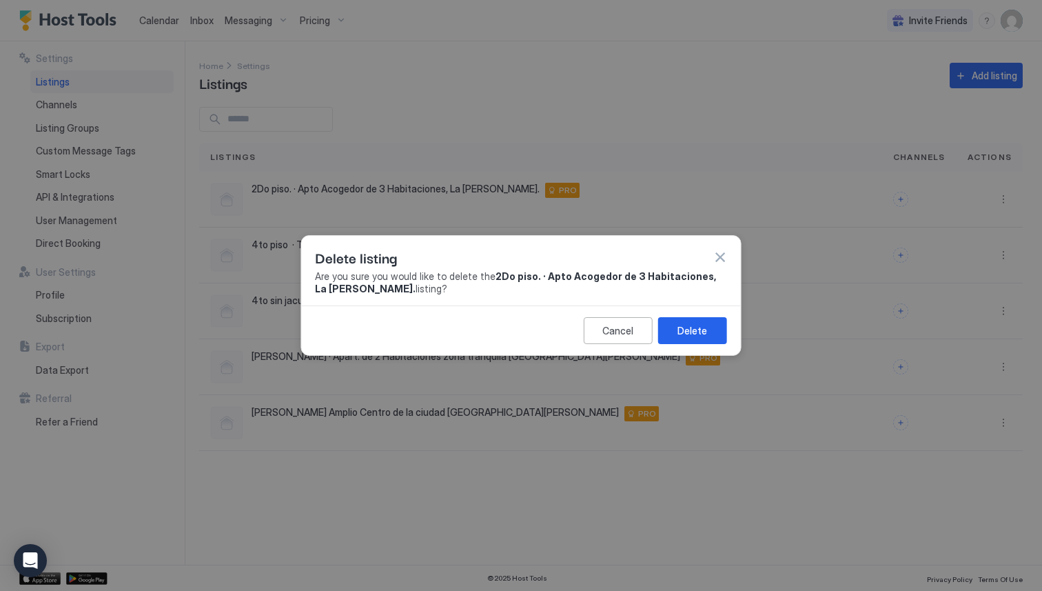
click at [683, 324] on div "Delete" at bounding box center [693, 330] width 30 height 14
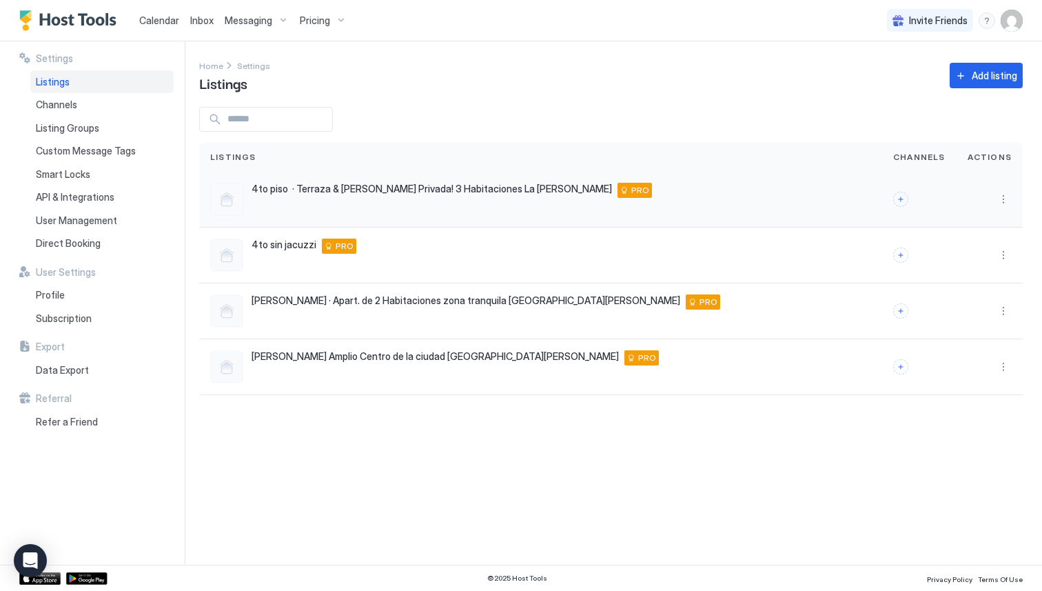
click at [1002, 190] on div at bounding box center [990, 200] width 66 height 56
click at [1003, 194] on button "More options" at bounding box center [1004, 199] width 17 height 17
click at [948, 306] on span "Delete" at bounding box center [955, 307] width 26 height 10
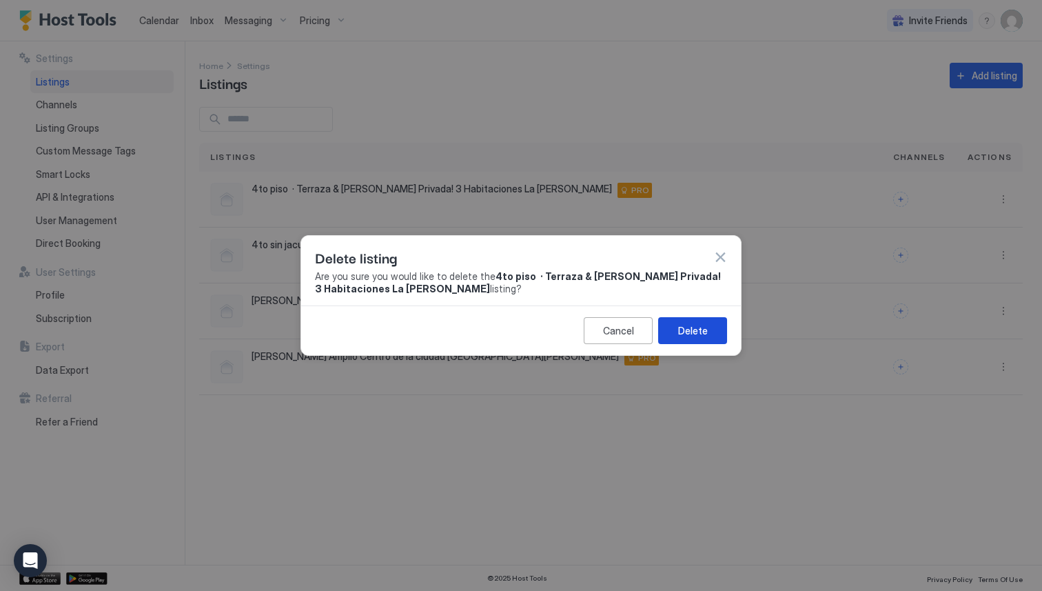
click at [707, 332] on button "Delete" at bounding box center [692, 330] width 69 height 27
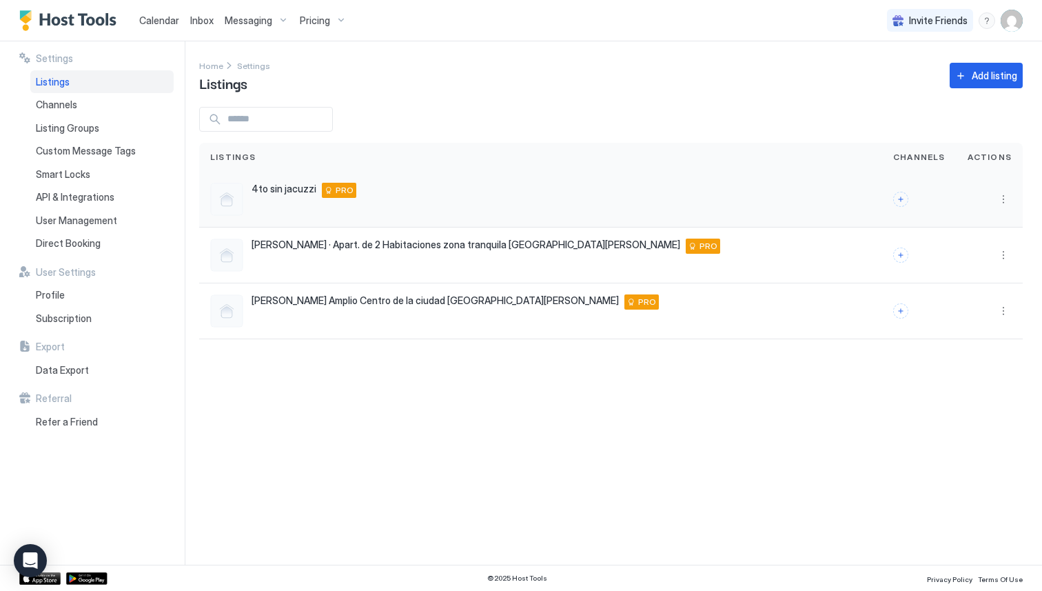
click at [1001, 191] on button "More options" at bounding box center [1004, 199] width 17 height 17
click at [936, 312] on div "Delete" at bounding box center [947, 307] width 41 height 10
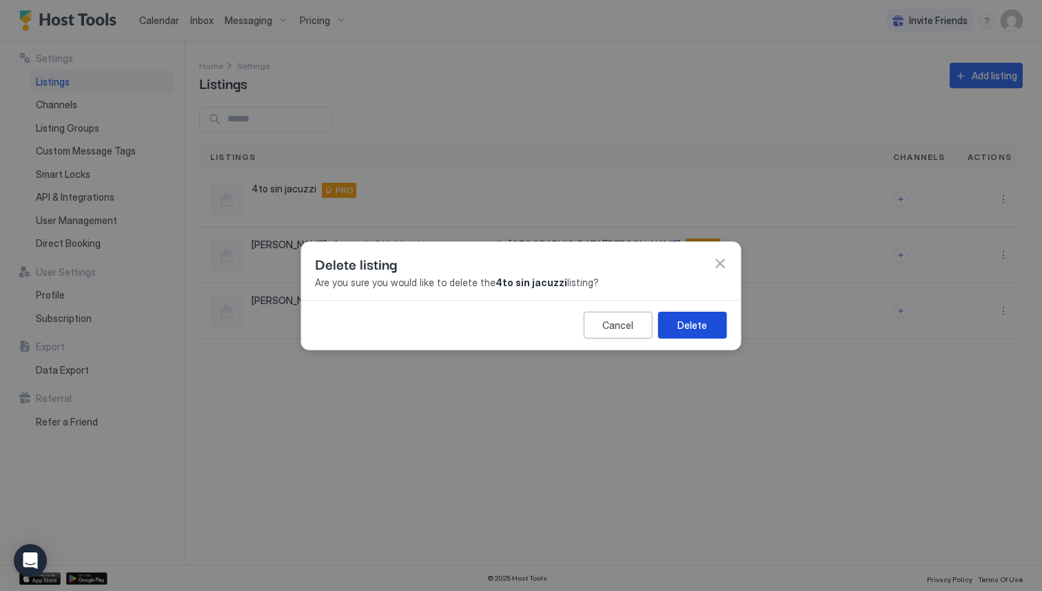
click at [696, 319] on div "Delete" at bounding box center [693, 324] width 30 height 14
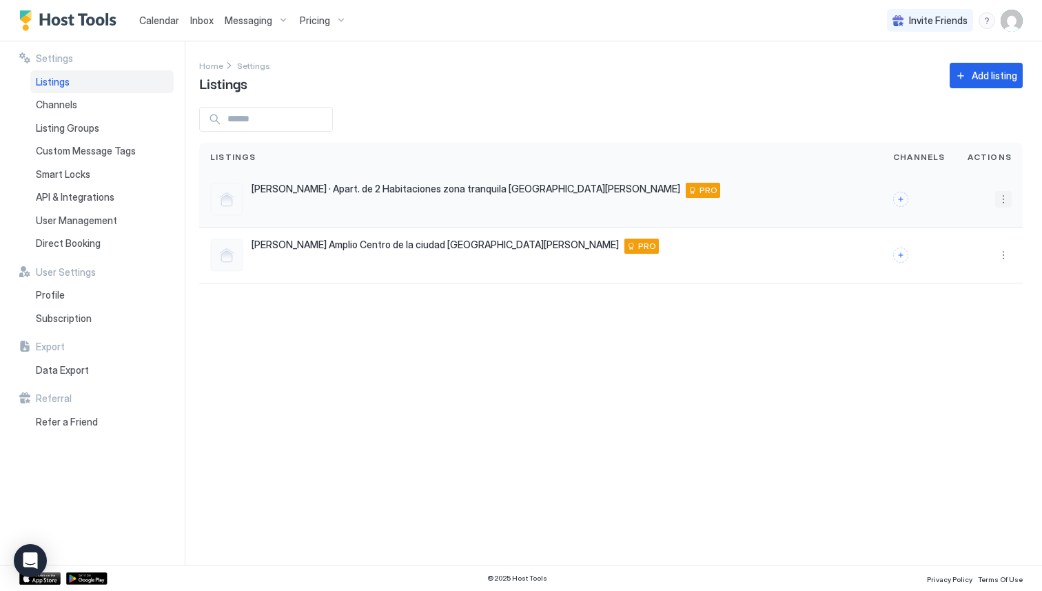
click at [1007, 192] on button "More options" at bounding box center [1004, 199] width 17 height 17
click at [968, 301] on div "Delete" at bounding box center [968, 307] width 94 height 22
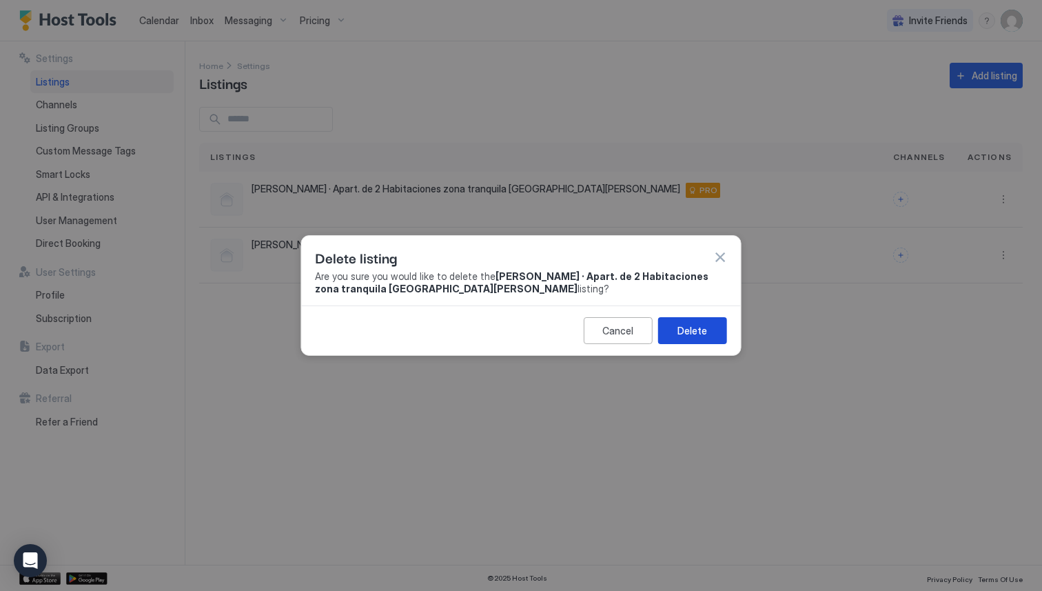
click at [707, 332] on button "Delete" at bounding box center [692, 330] width 69 height 27
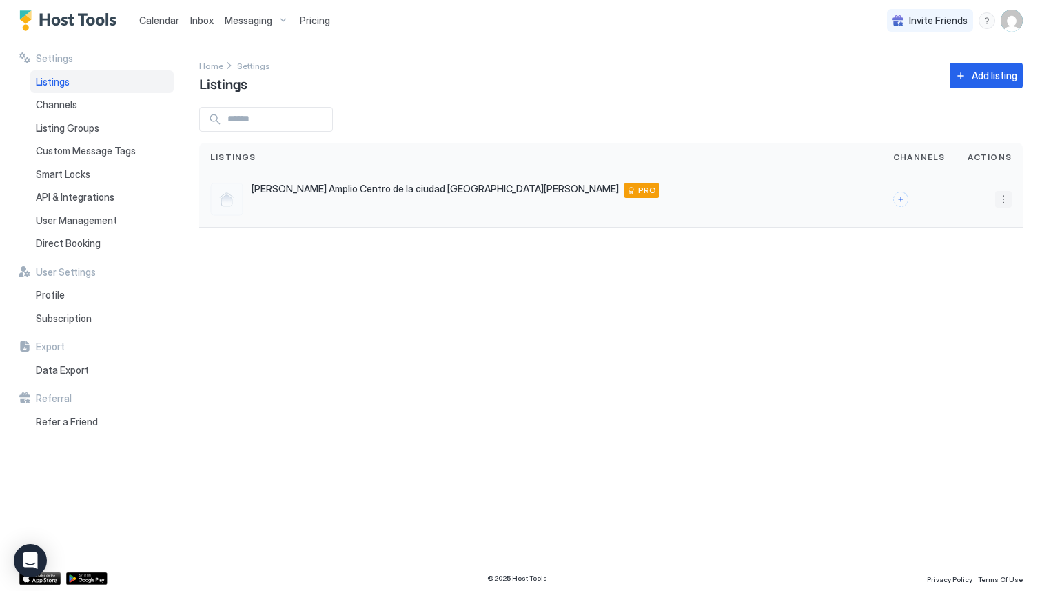
click at [1003, 197] on button "More options" at bounding box center [1004, 199] width 17 height 17
click at [931, 310] on div "Delete" at bounding box center [947, 307] width 41 height 10
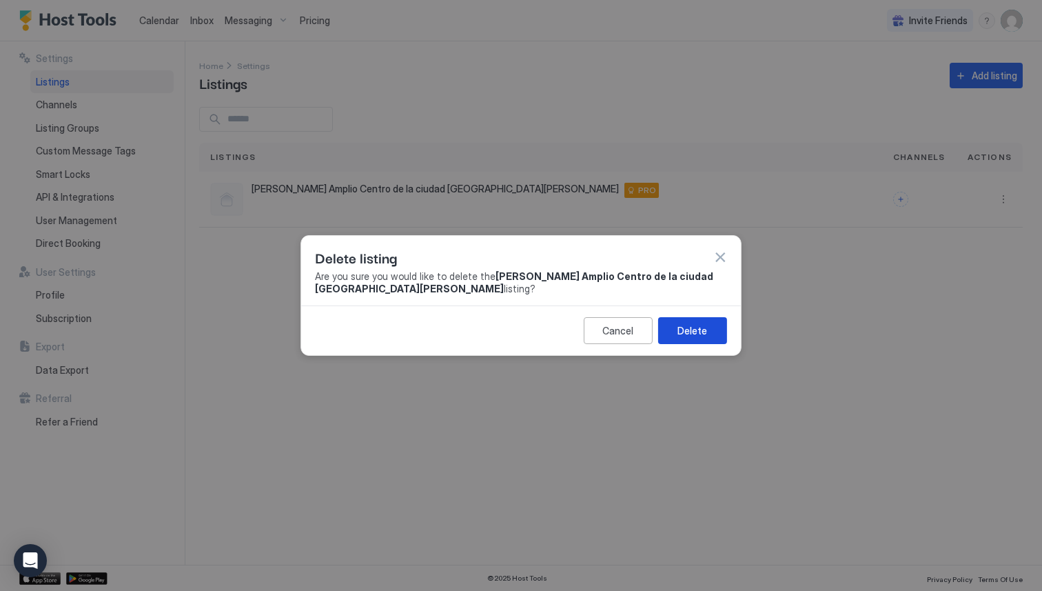
click at [712, 332] on button "Delete" at bounding box center [692, 330] width 69 height 27
